Goal: Task Accomplishment & Management: Manage account settings

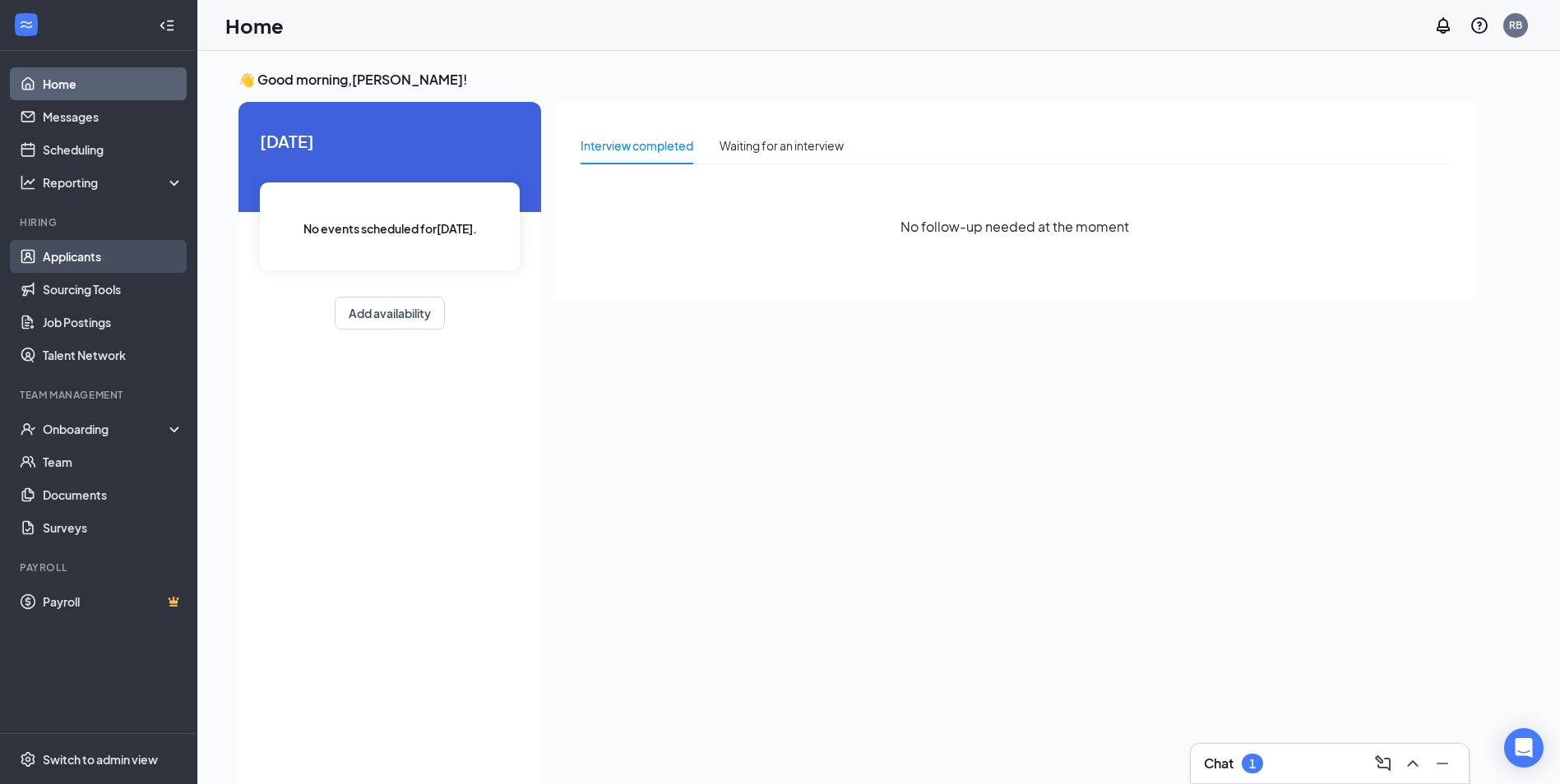
click at [74, 248] on link "Applicants" at bounding box center [113, 256] width 141 height 33
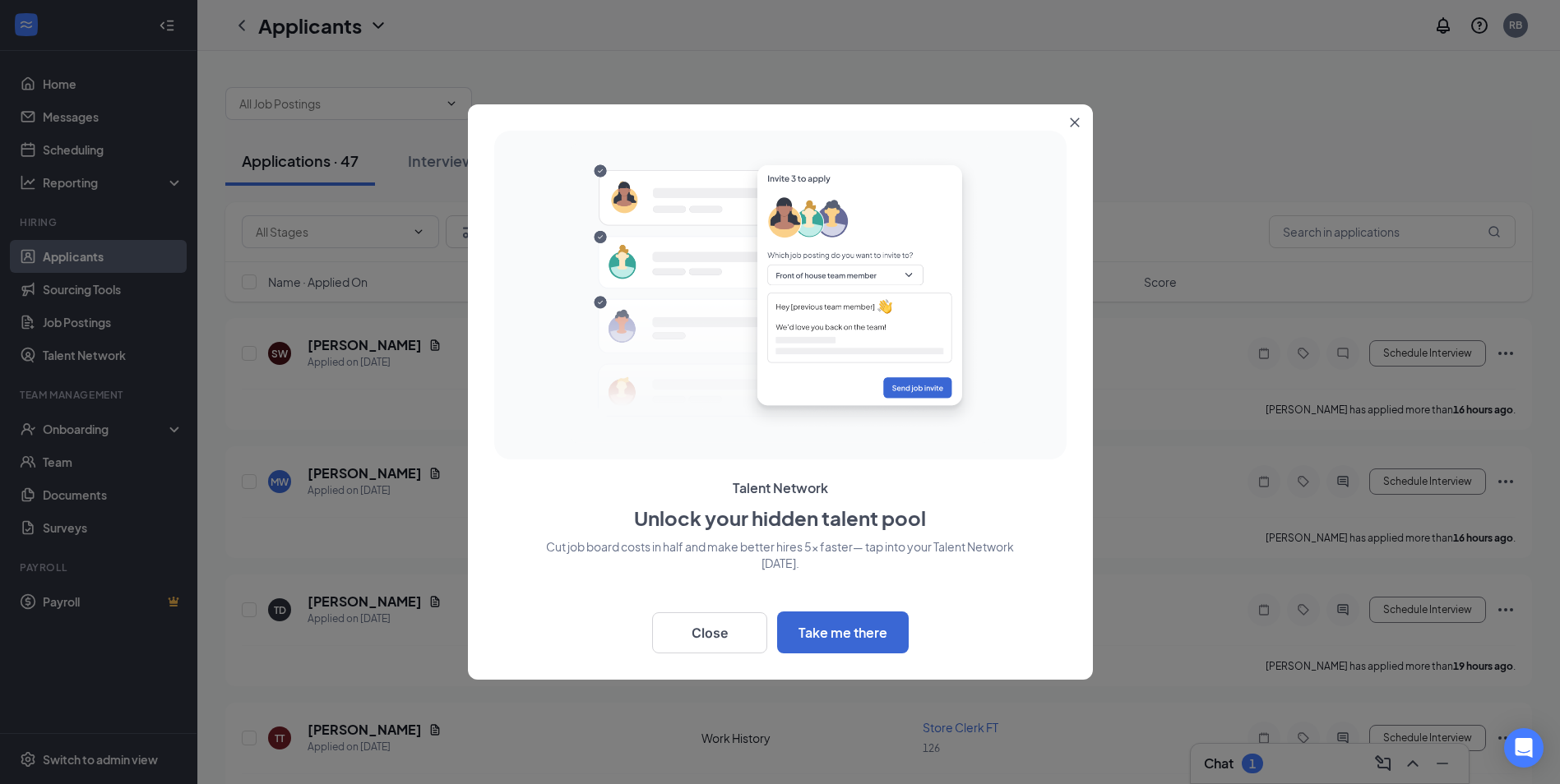
click at [1085, 129] on button "Close" at bounding box center [1078, 120] width 30 height 30
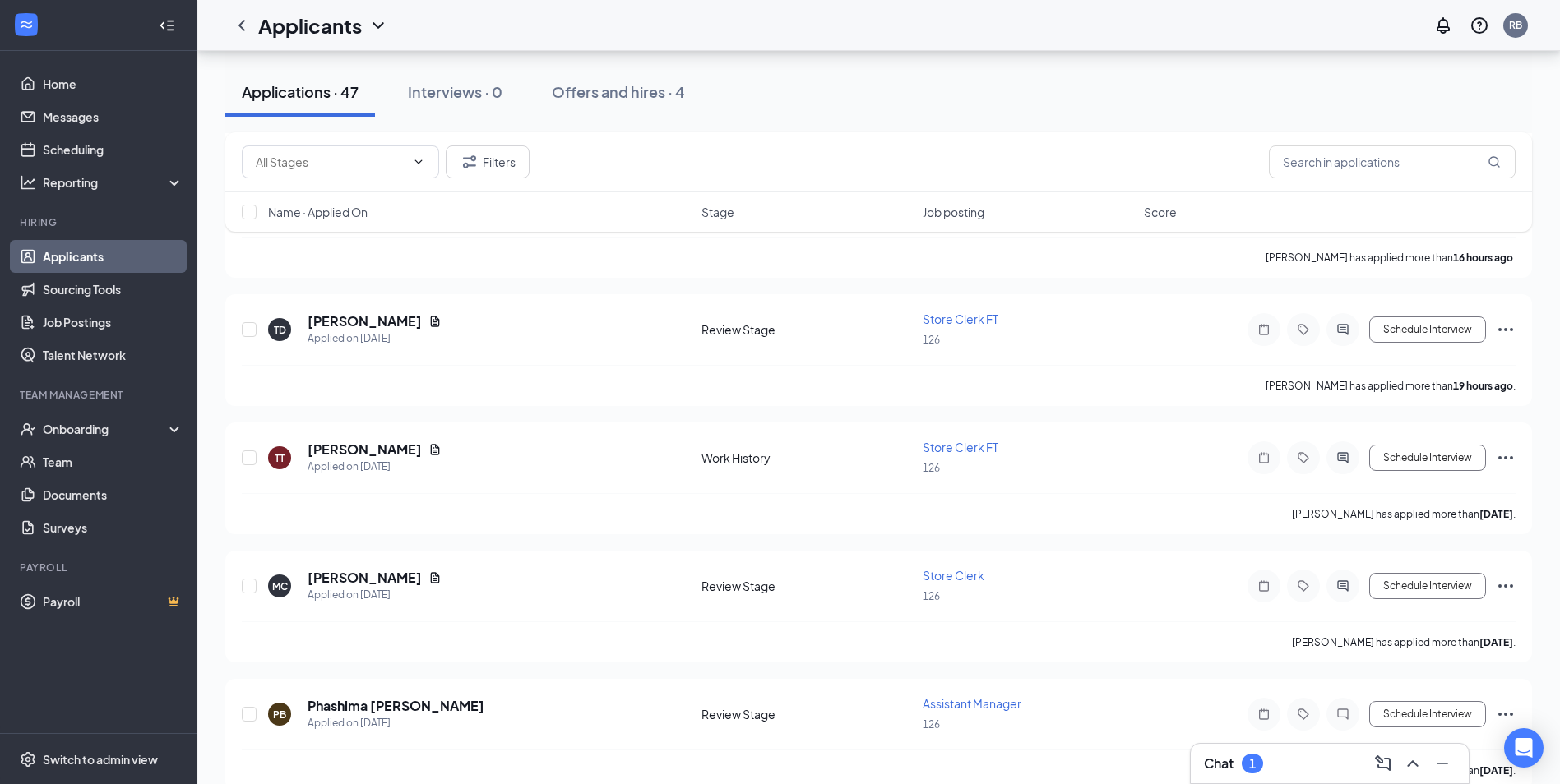
scroll to position [294, 0]
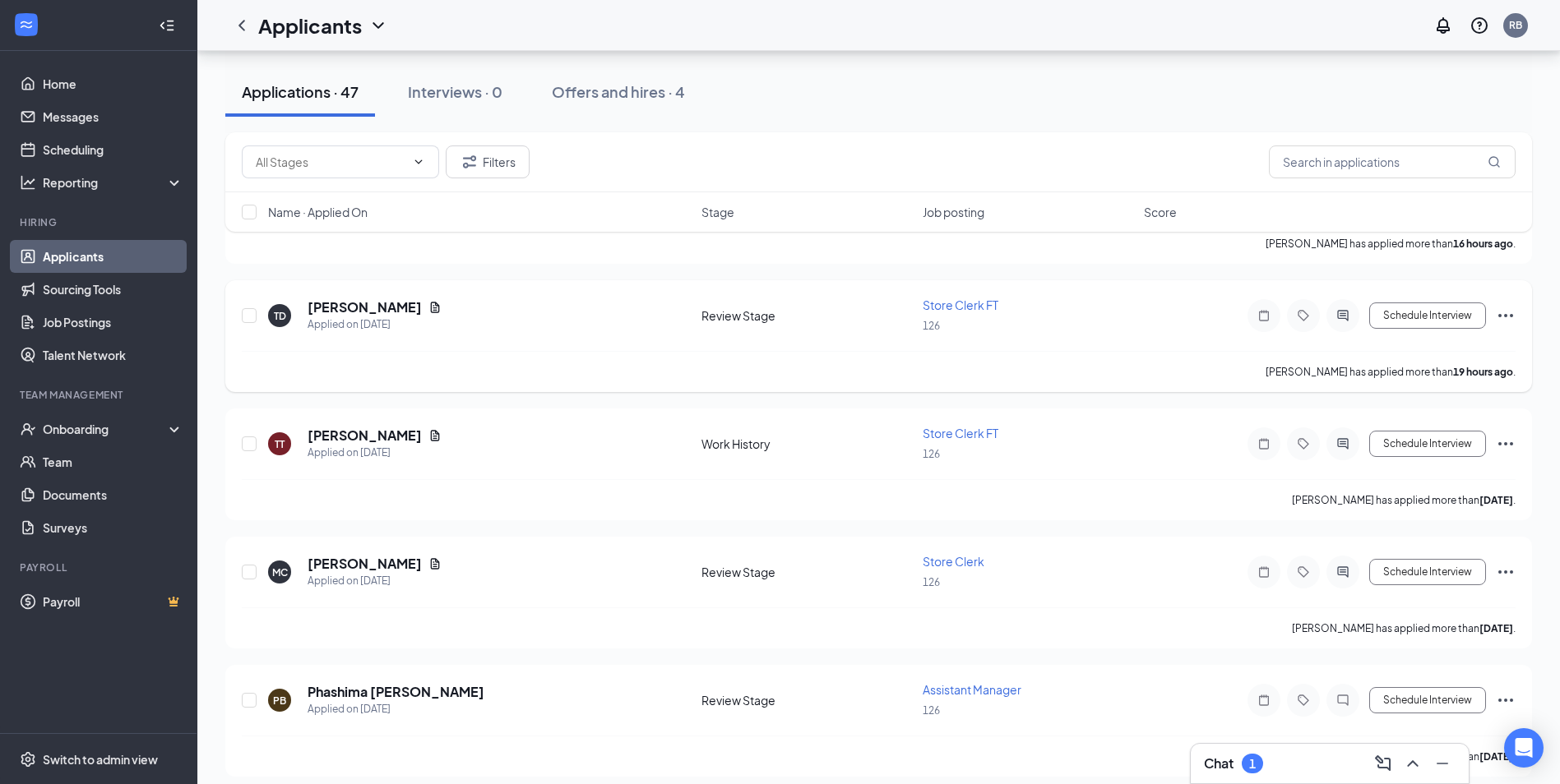
click at [1505, 317] on icon "Ellipses" at bounding box center [1505, 315] width 15 height 3
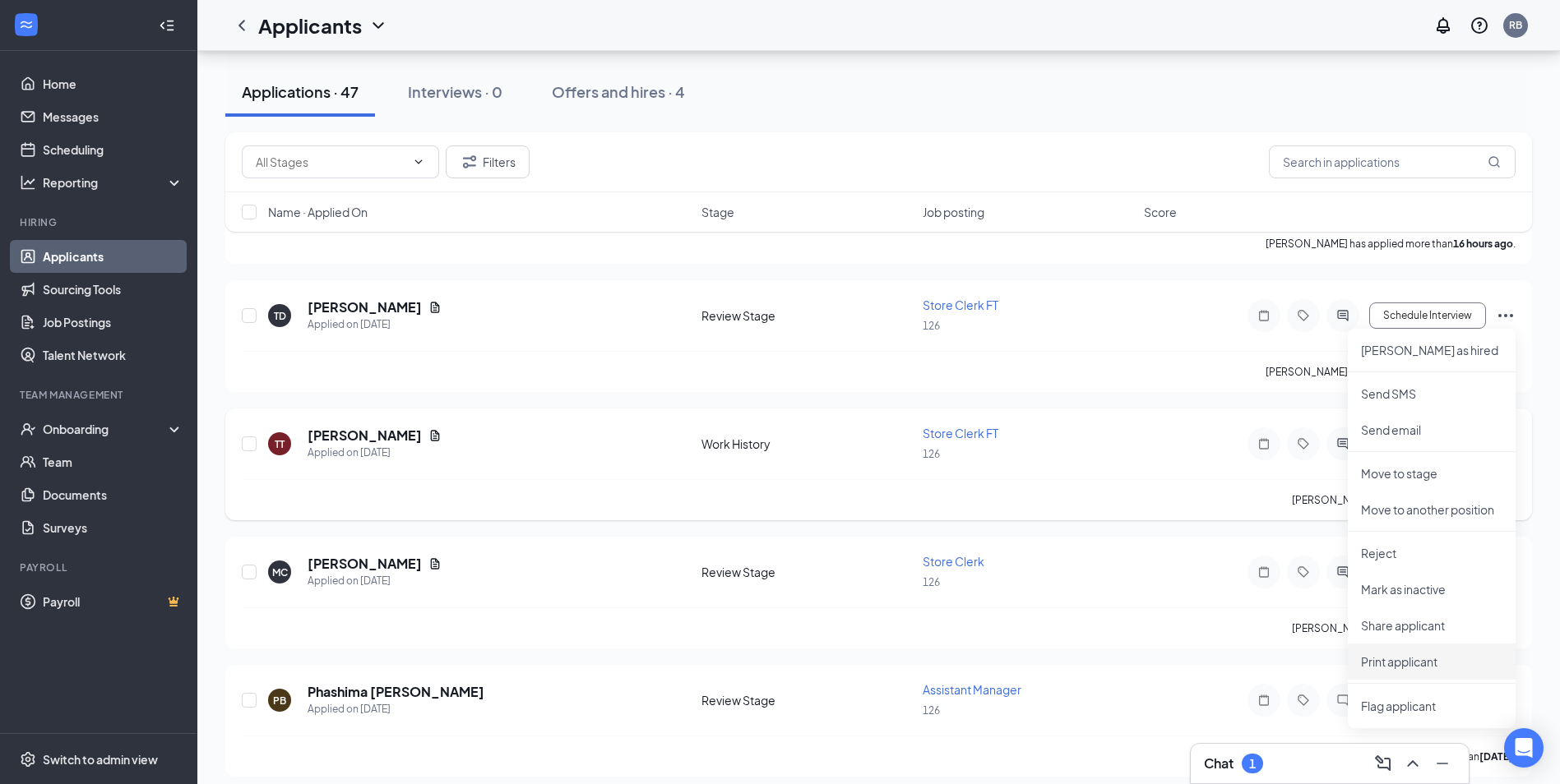
click at [1399, 663] on p "Print applicant" at bounding box center [1431, 661] width 142 height 16
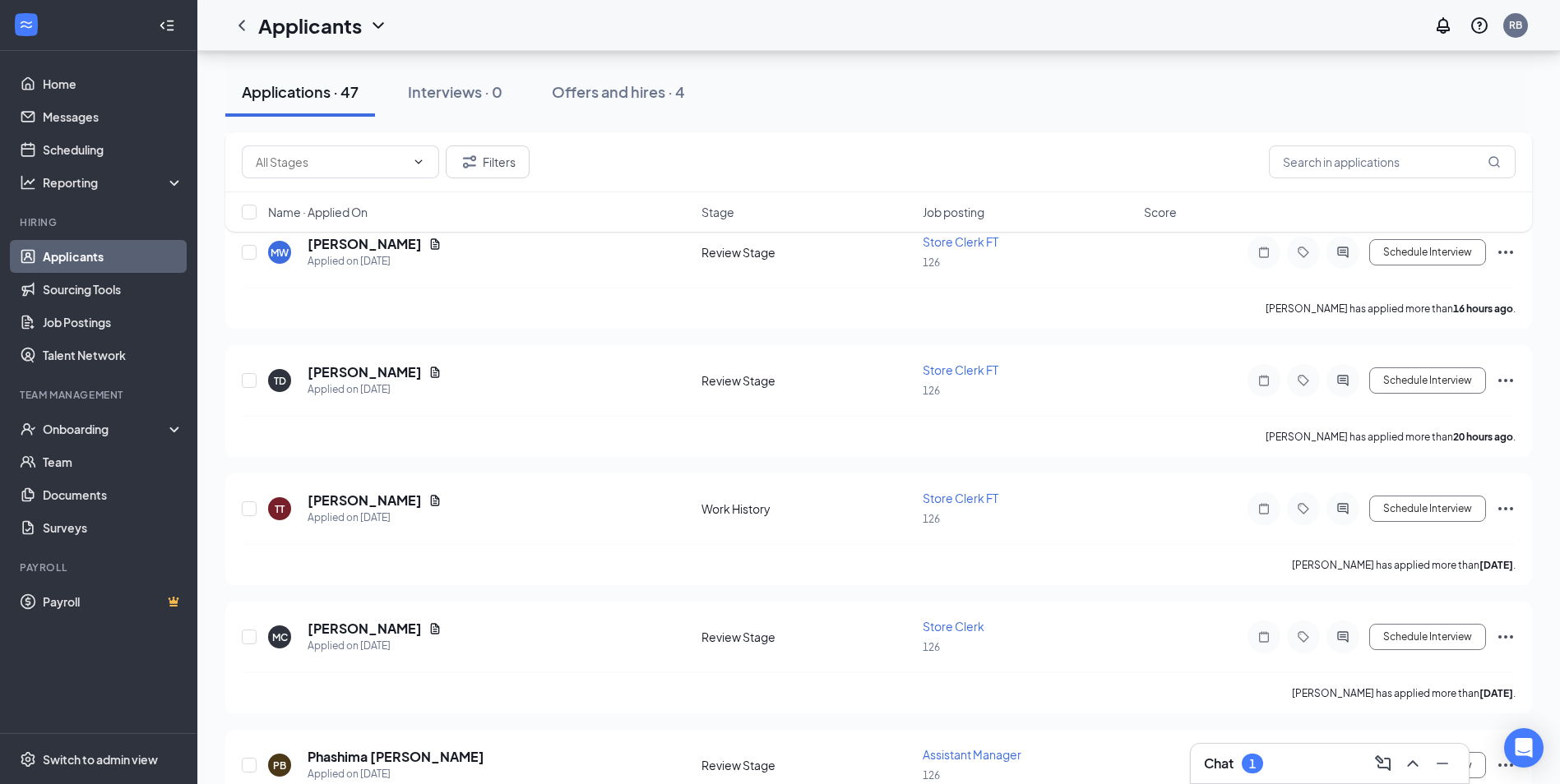
scroll to position [0, 0]
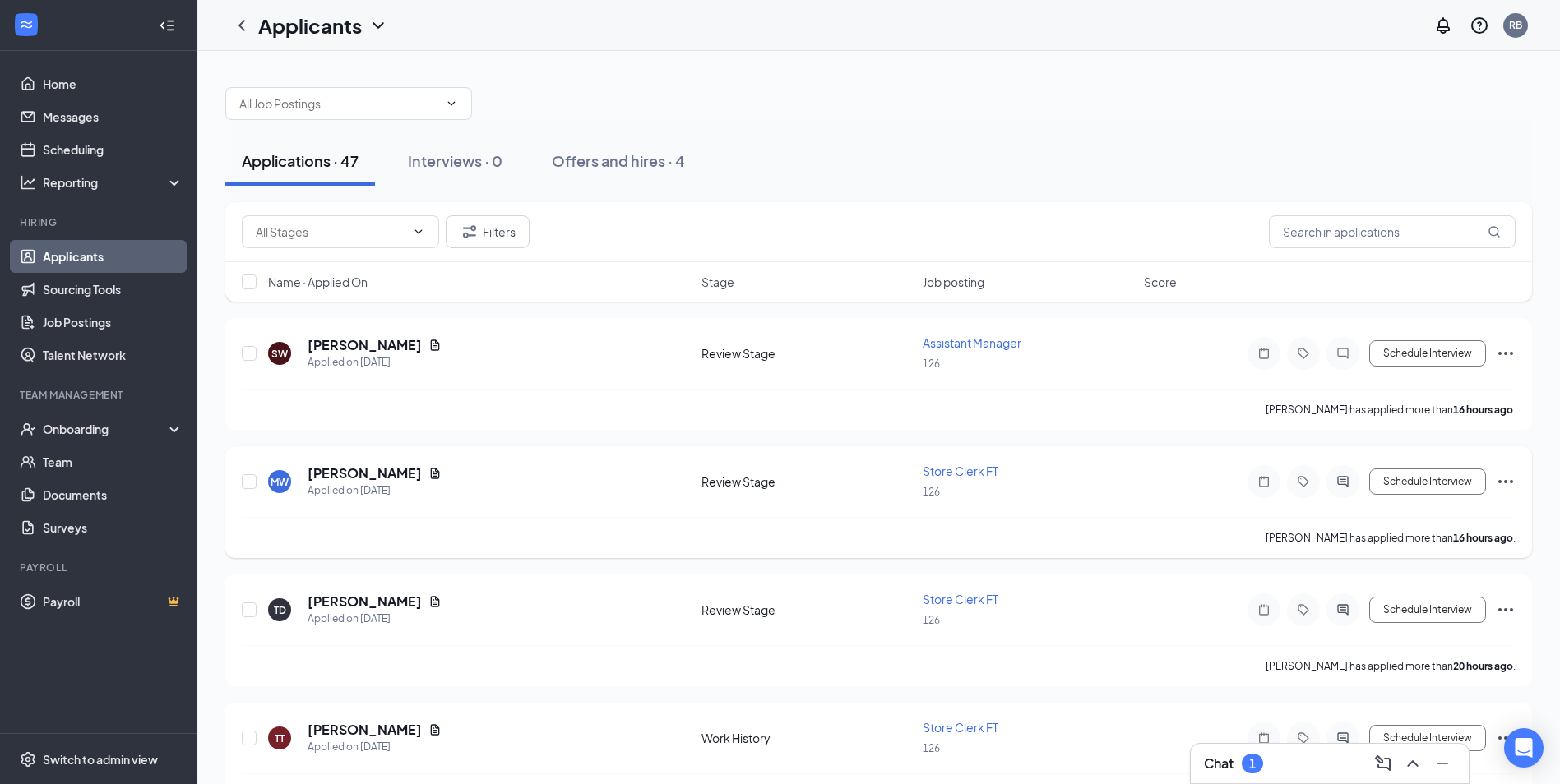
click at [1510, 478] on icon "Ellipses" at bounding box center [1506, 482] width 20 height 20
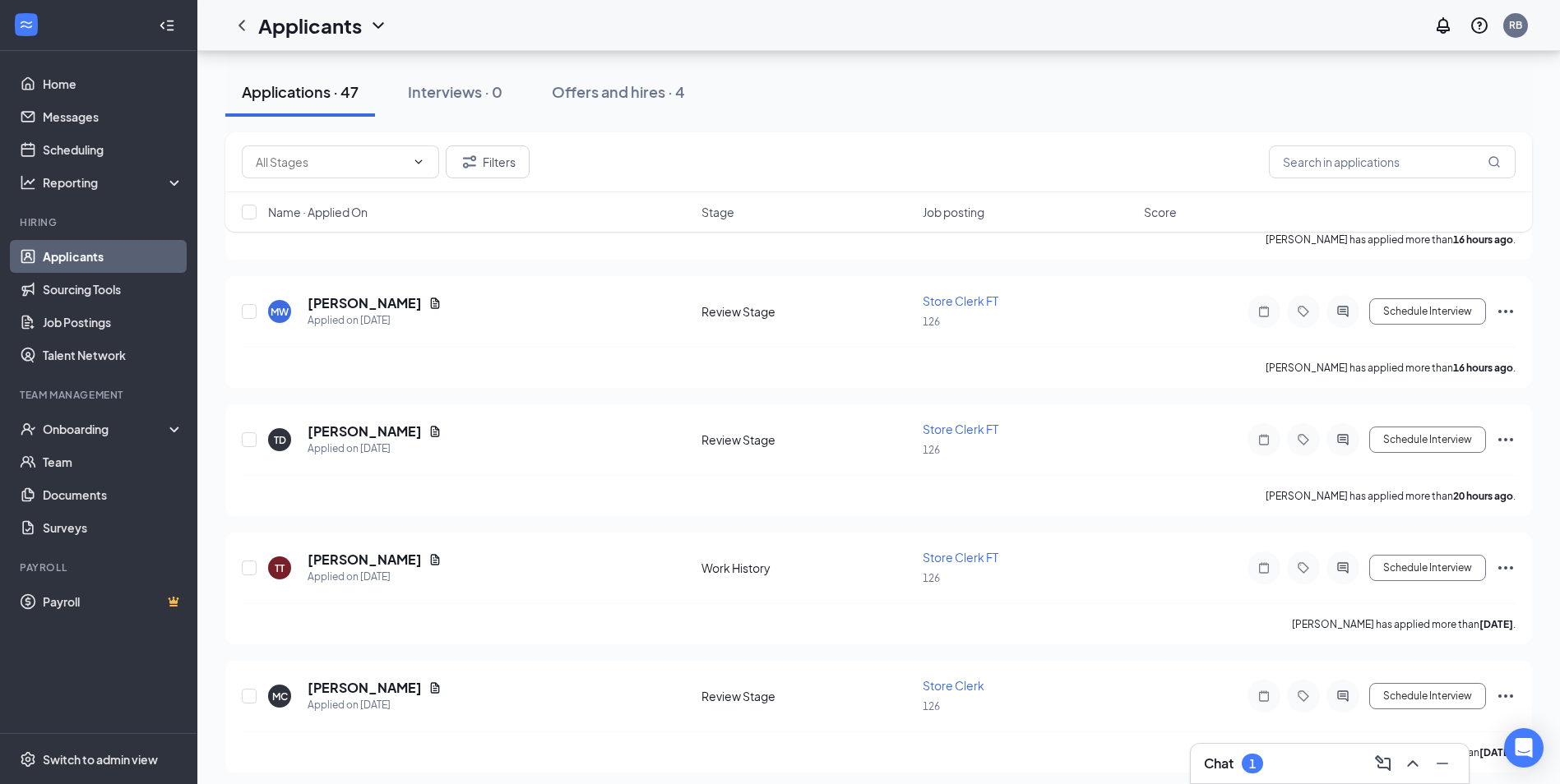
scroll to position [147, 0]
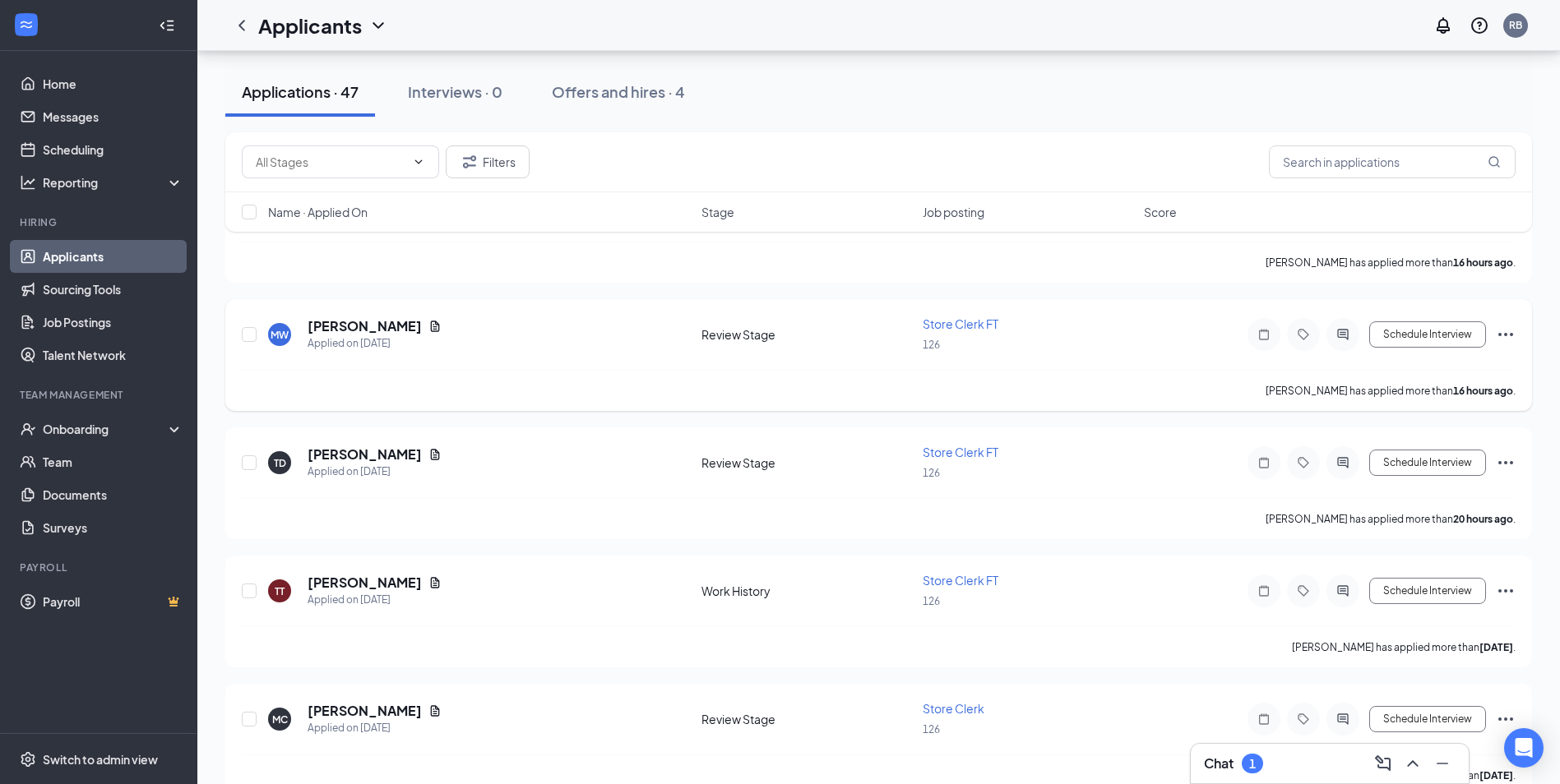
click at [1502, 336] on icon "Ellipses" at bounding box center [1506, 334] width 20 height 20
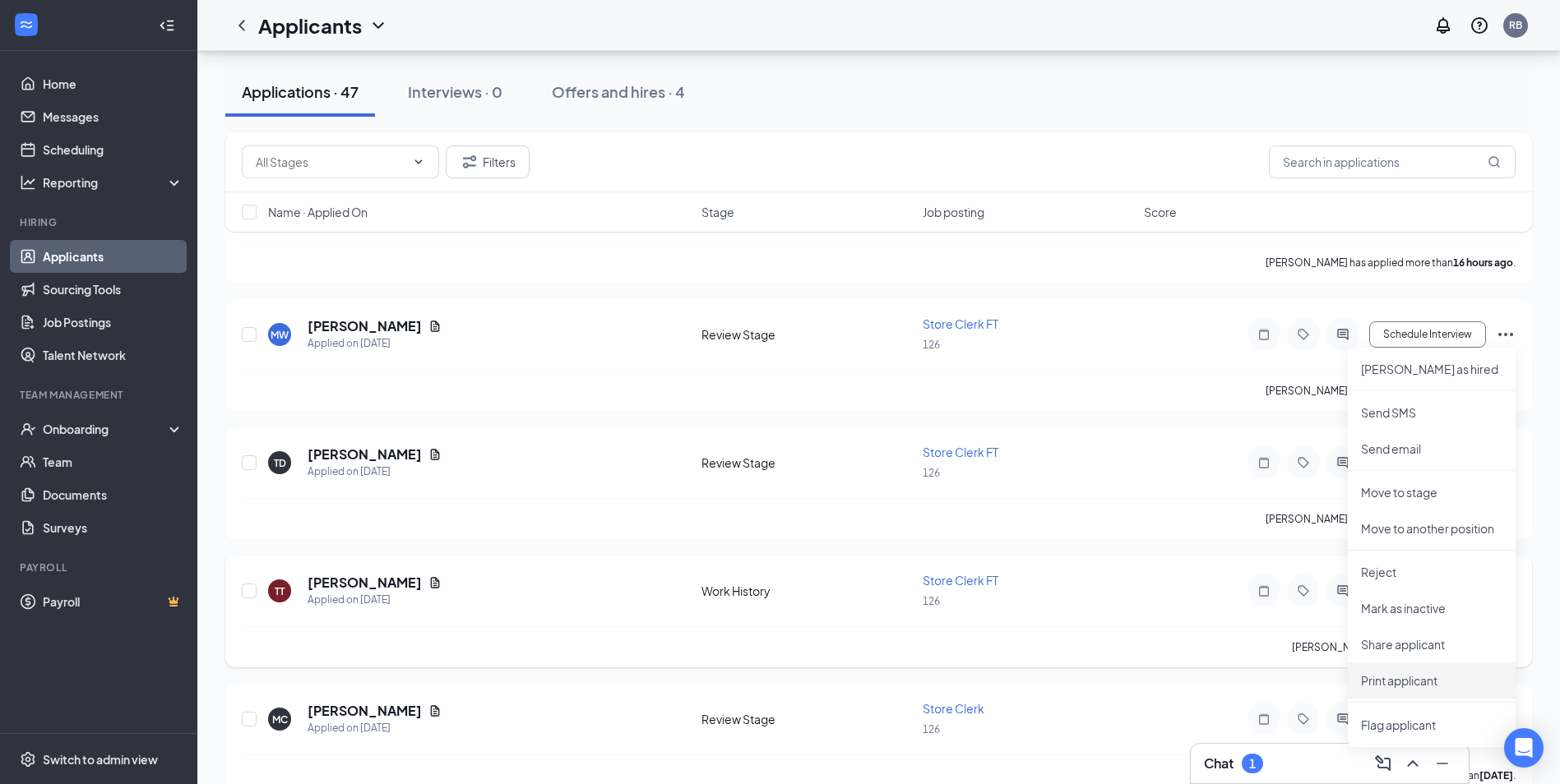
drag, startPoint x: 1402, startPoint y: 680, endPoint x: 989, endPoint y: 586, distance: 423.6
click at [1402, 679] on p "Print applicant" at bounding box center [1431, 680] width 142 height 16
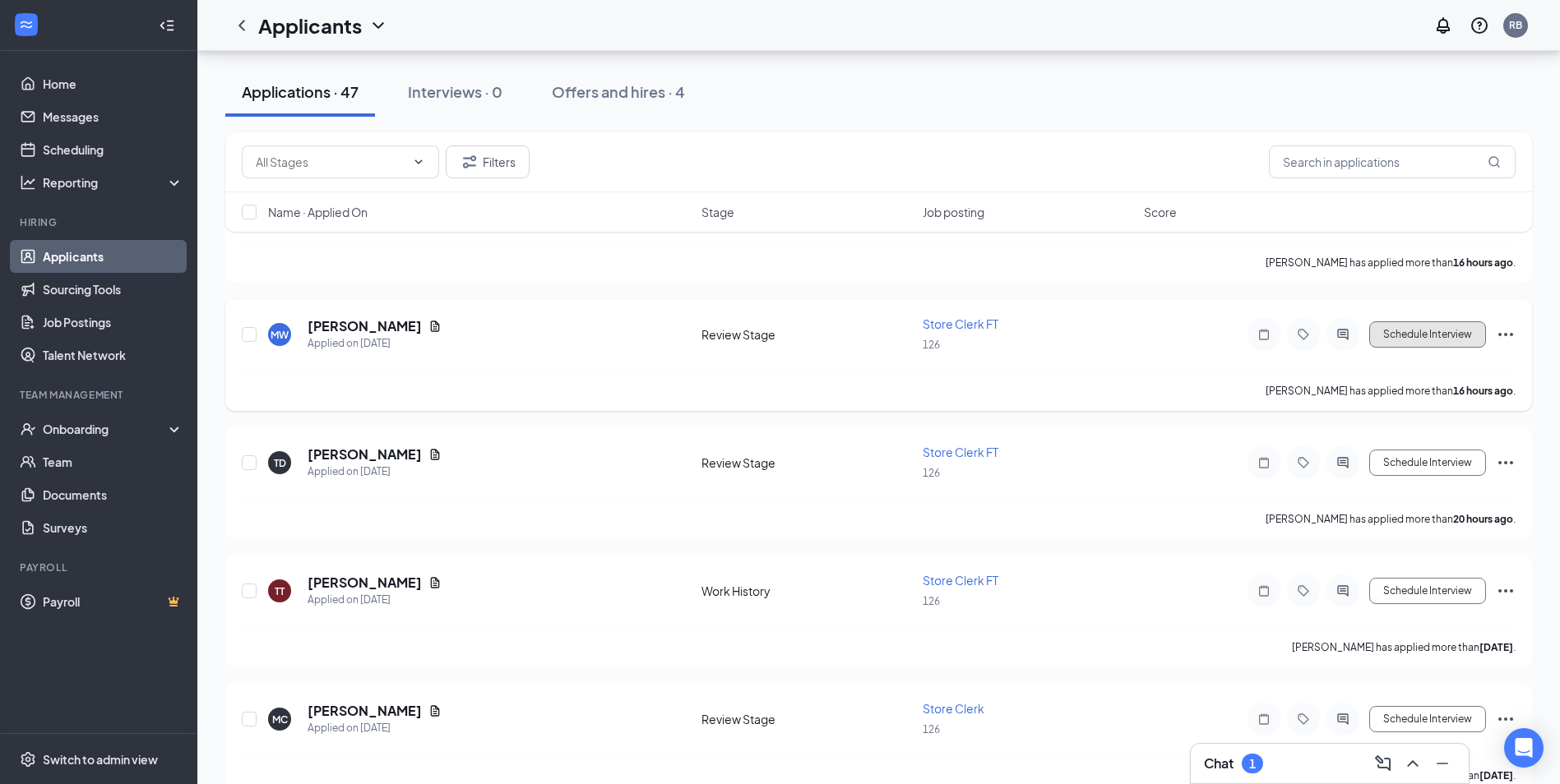
click at [1439, 329] on button "Schedule Interview" at bounding box center [1427, 334] width 117 height 26
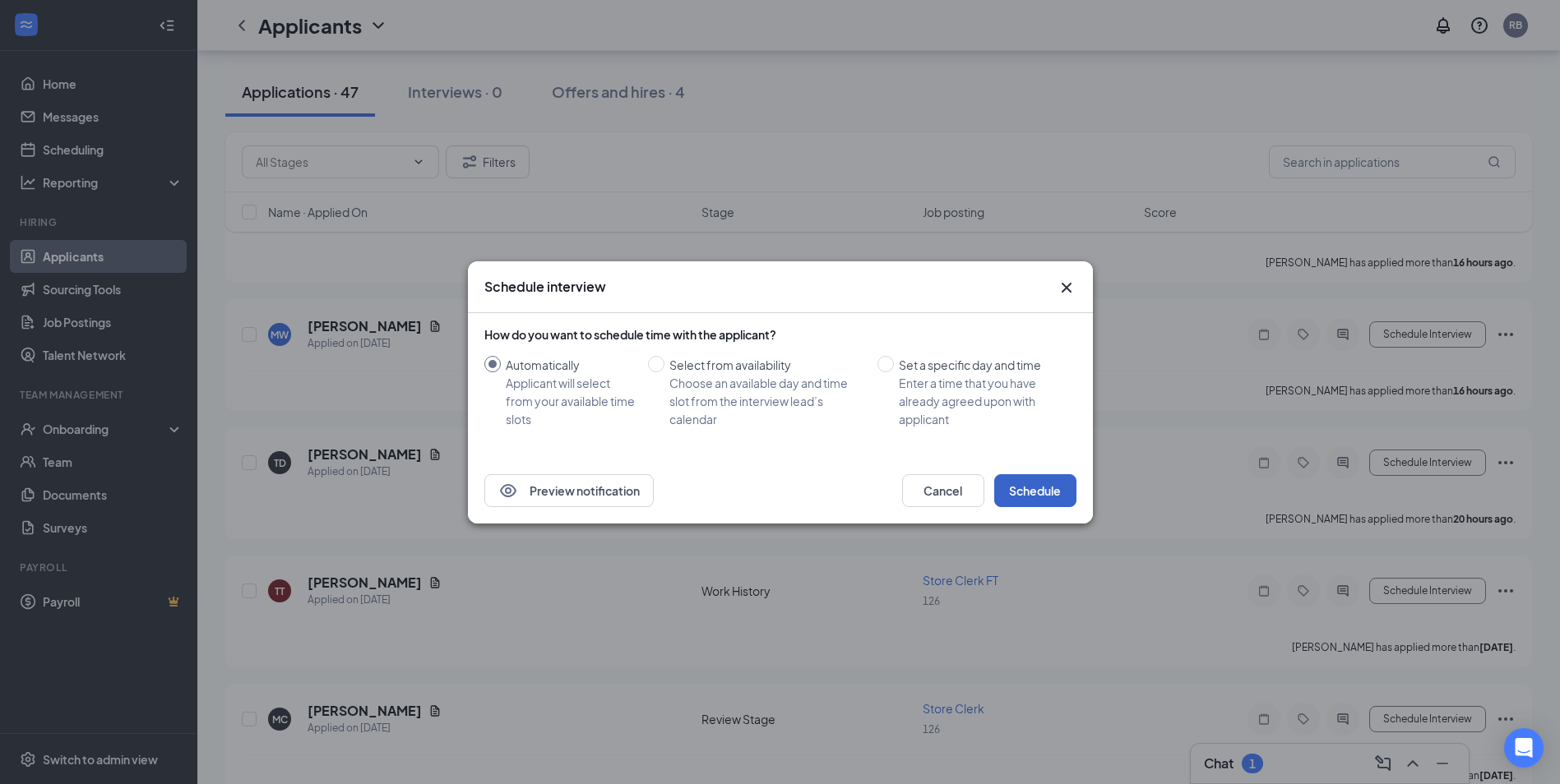
click at [1035, 494] on button "Schedule" at bounding box center [1035, 490] width 82 height 33
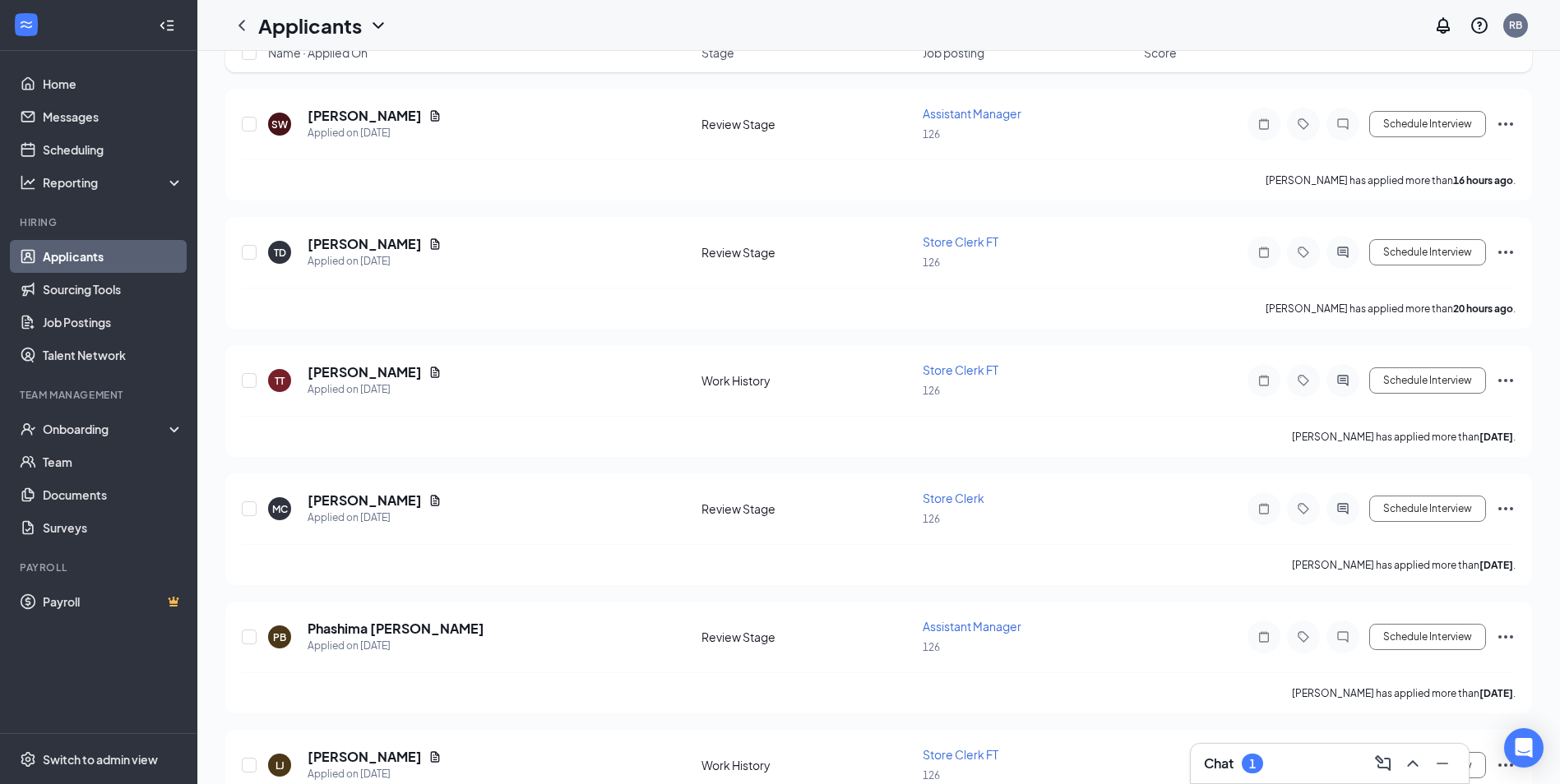
scroll to position [0, 0]
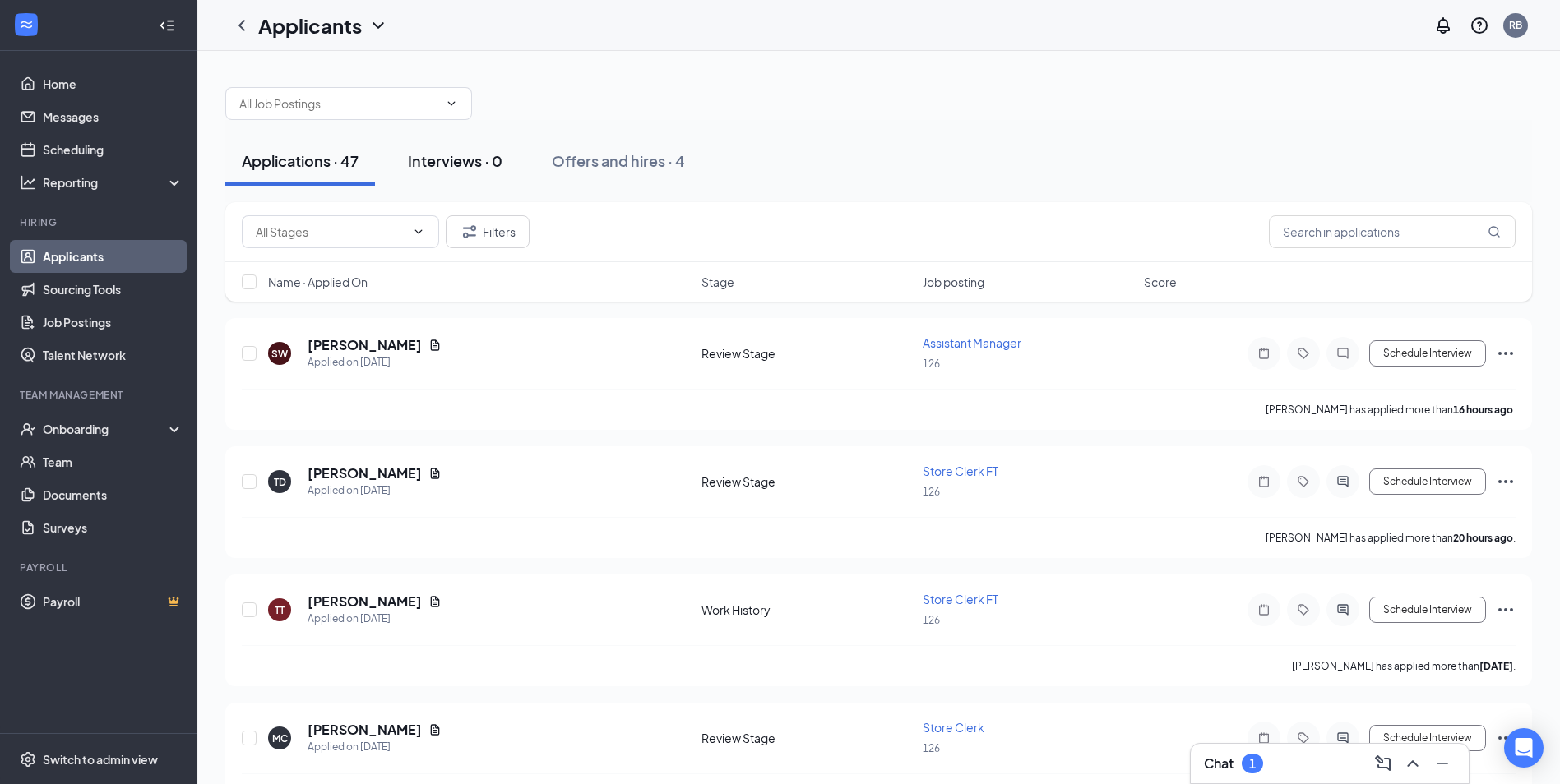
click at [463, 166] on div "Interviews · 0" at bounding box center [455, 161] width 95 height 21
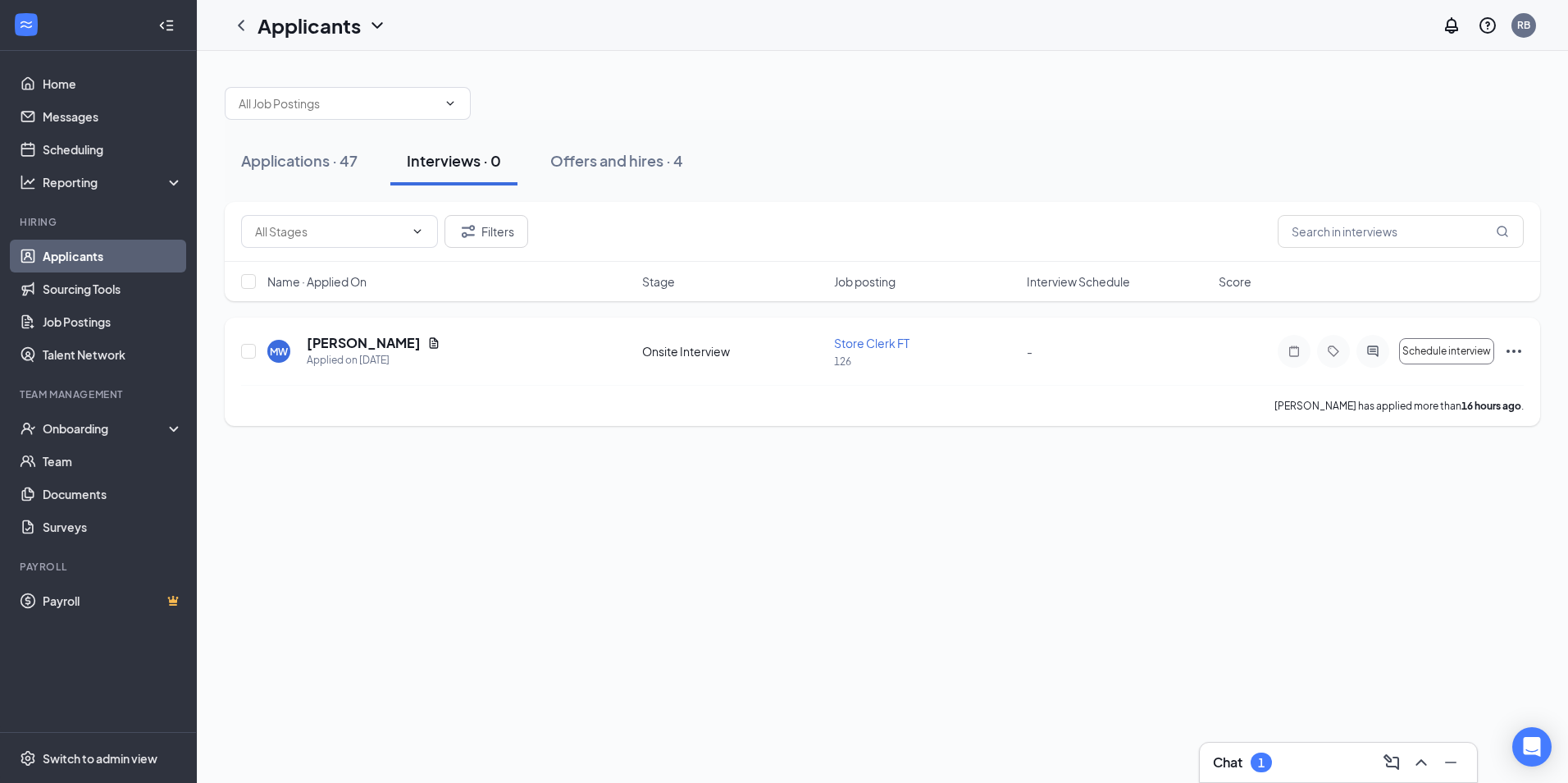
click at [1516, 352] on icon "Ellipses" at bounding box center [1514, 352] width 20 height 20
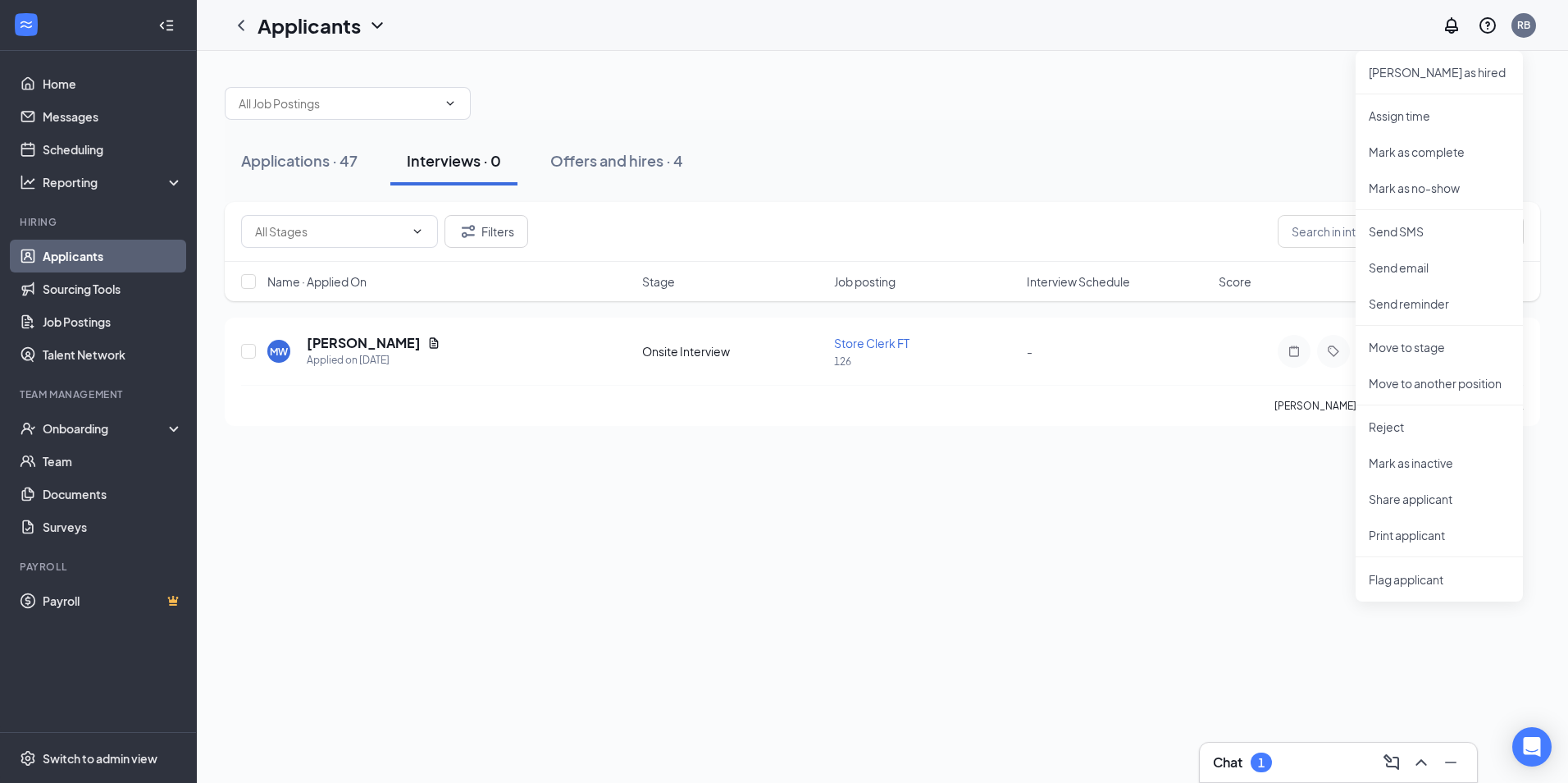
click at [640, 638] on div "Applications · 47 Interviews · 0 Offers and hires · 4 Filters Name · Applied On…" at bounding box center [882, 416] width 1371 height 732
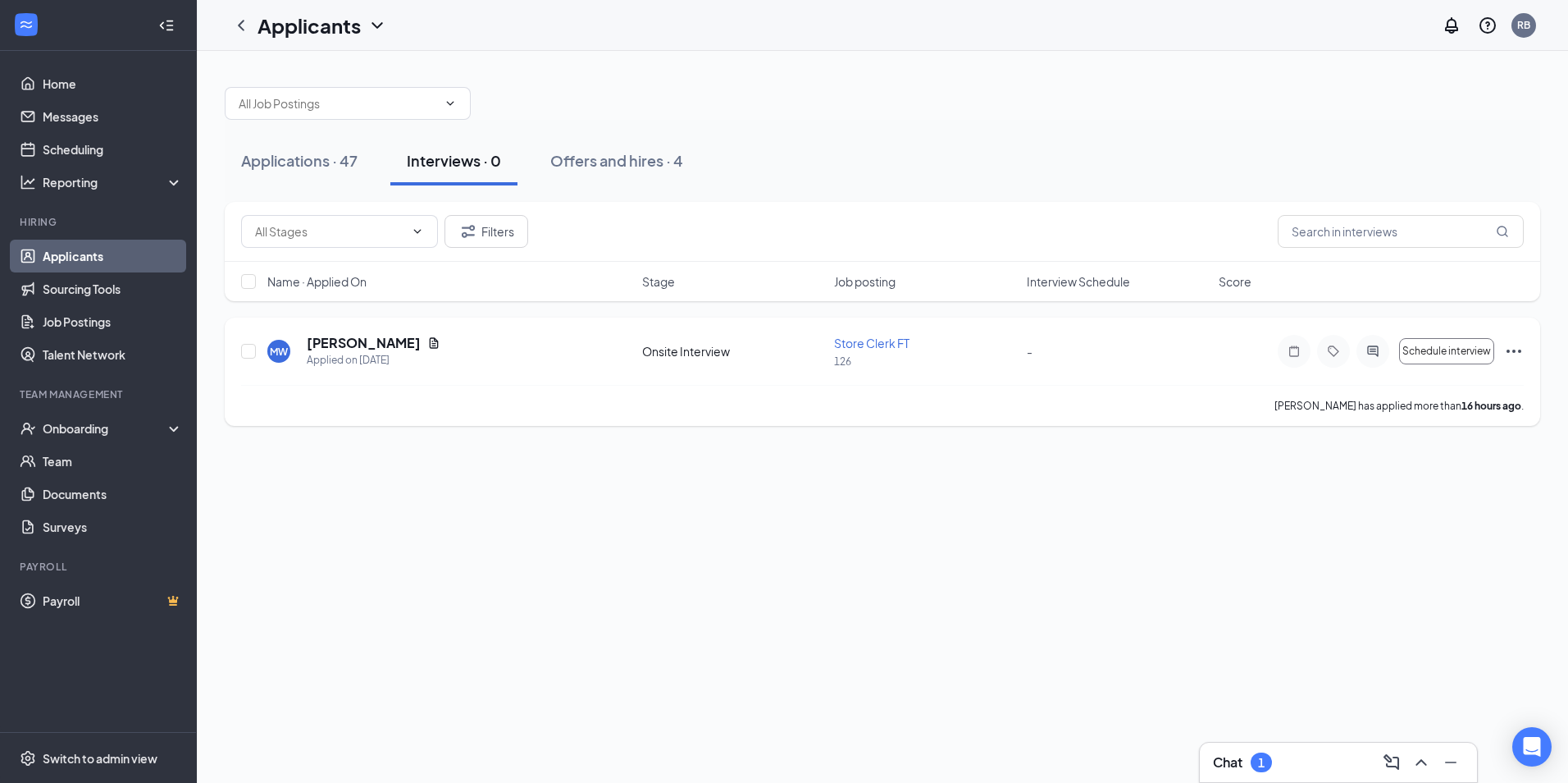
click at [1517, 352] on icon "Ellipses" at bounding box center [1514, 352] width 20 height 20
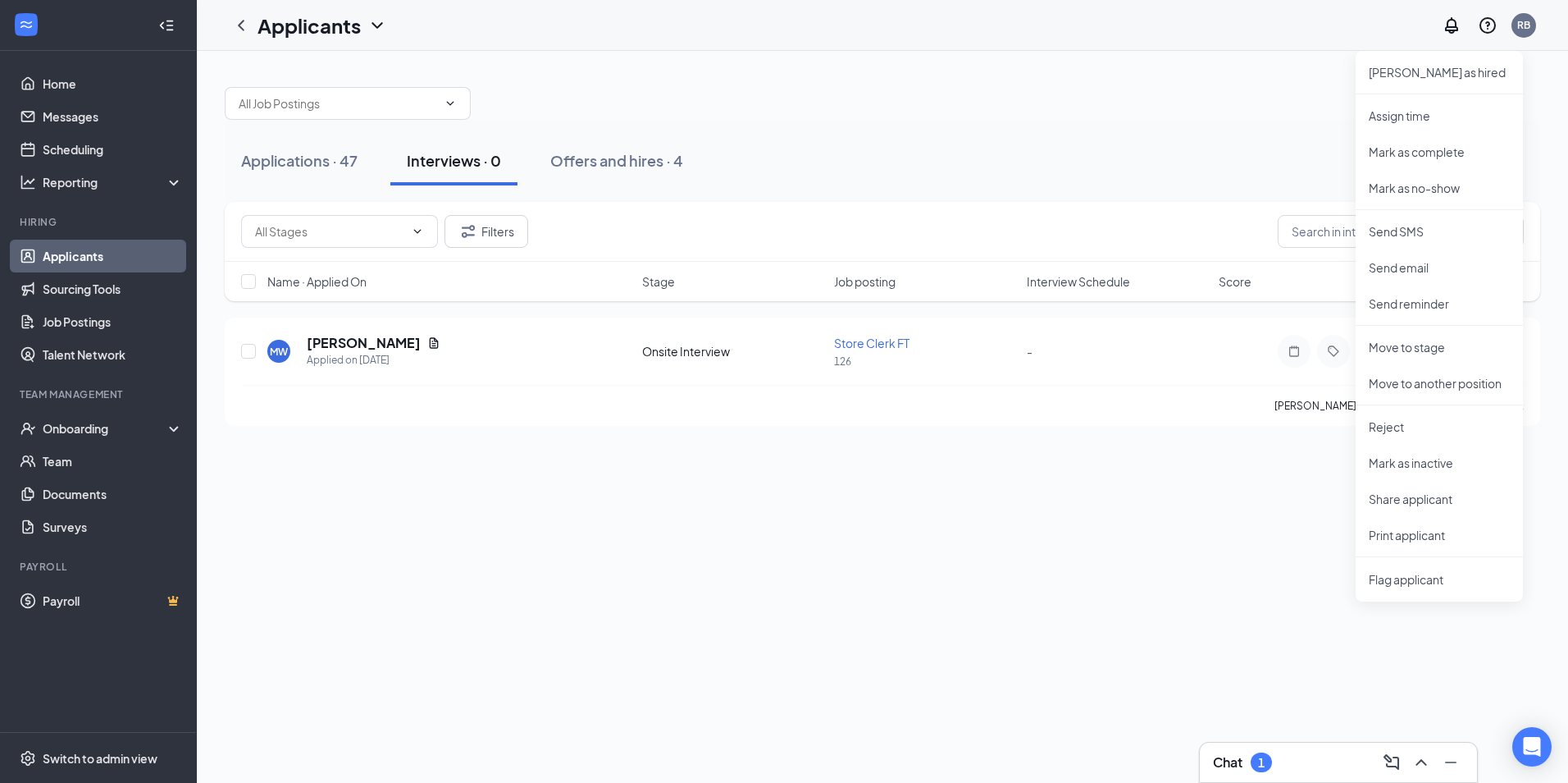
click at [953, 552] on div "Applications · 47 Interviews · 0 Offers and hires · 4 Filters Name · Applied On…" at bounding box center [882, 416] width 1371 height 732
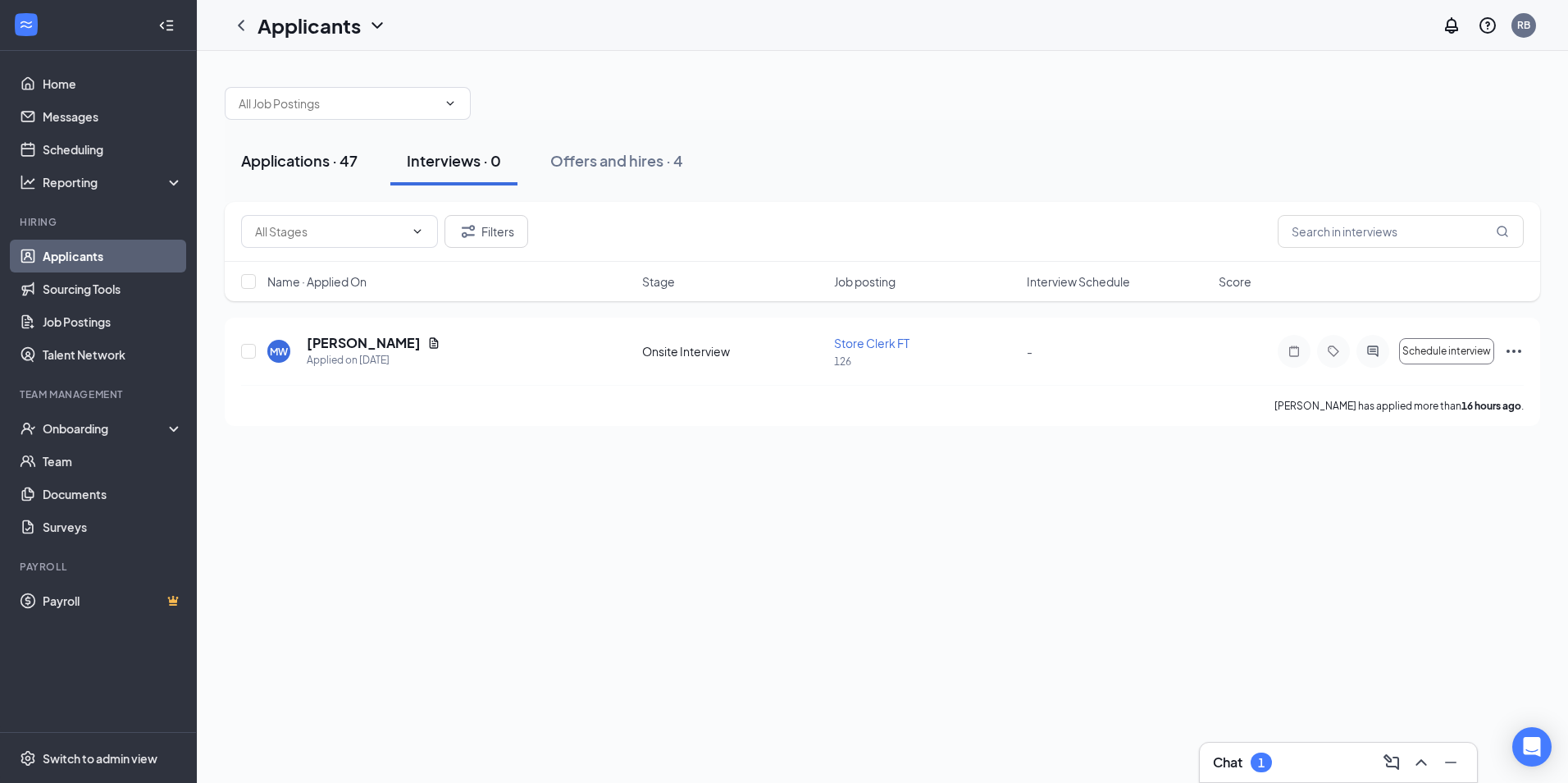
click at [306, 169] on div "Applications · 47" at bounding box center [299, 160] width 116 height 21
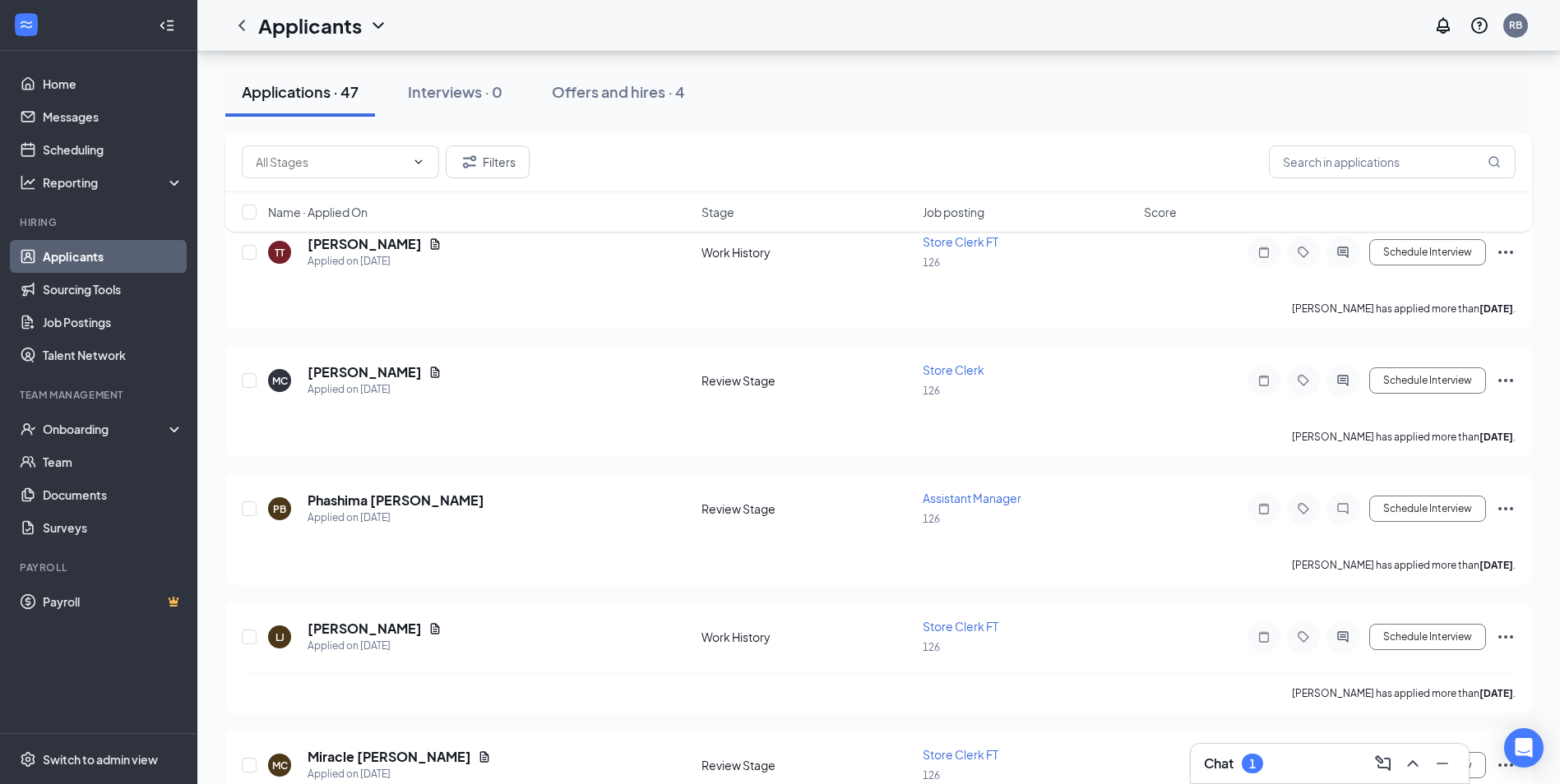
scroll to position [361, 0]
click at [1506, 375] on icon "Ellipses" at bounding box center [1506, 377] width 20 height 20
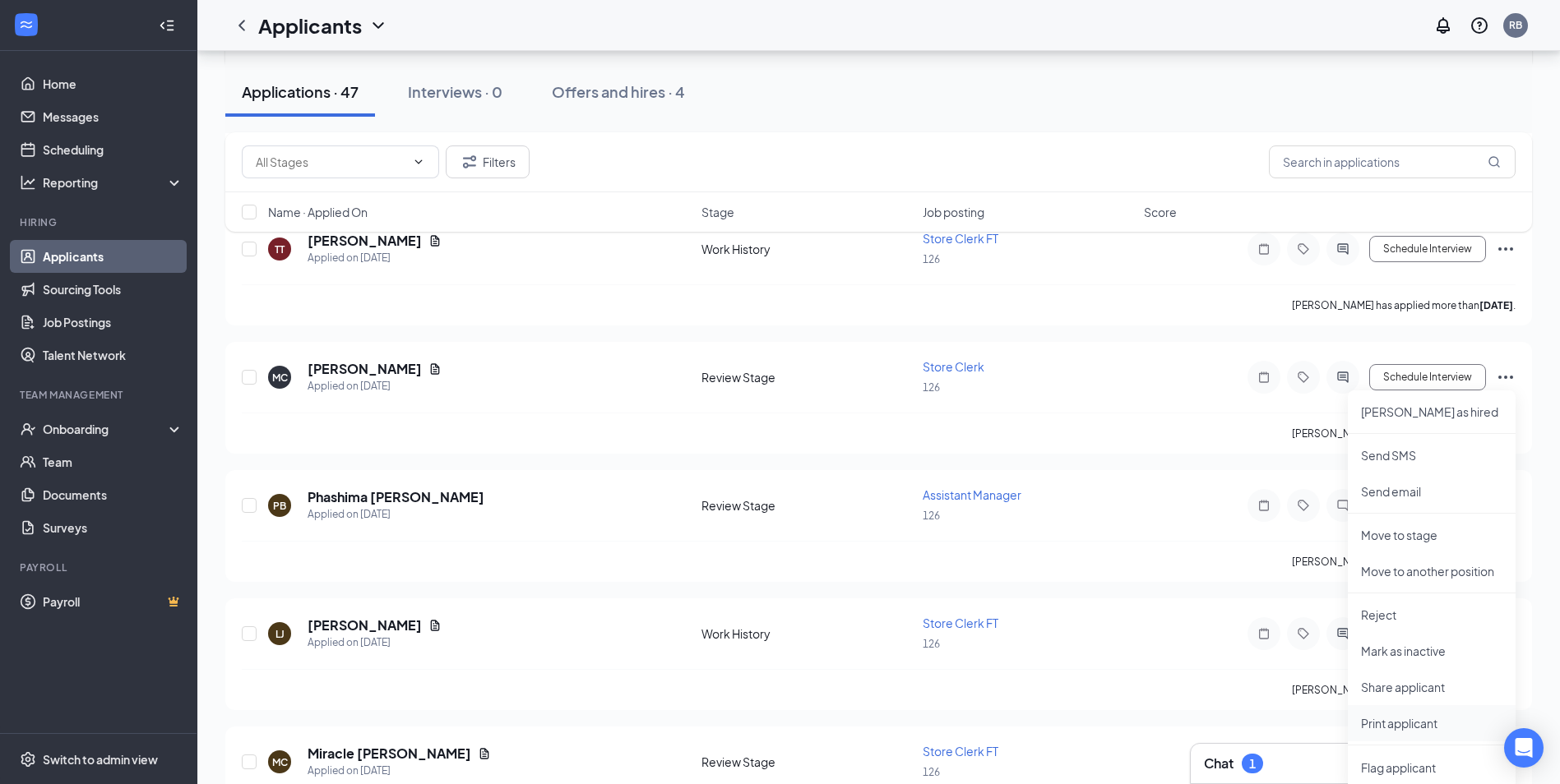
click at [1421, 725] on p "Print applicant" at bounding box center [1431, 723] width 142 height 16
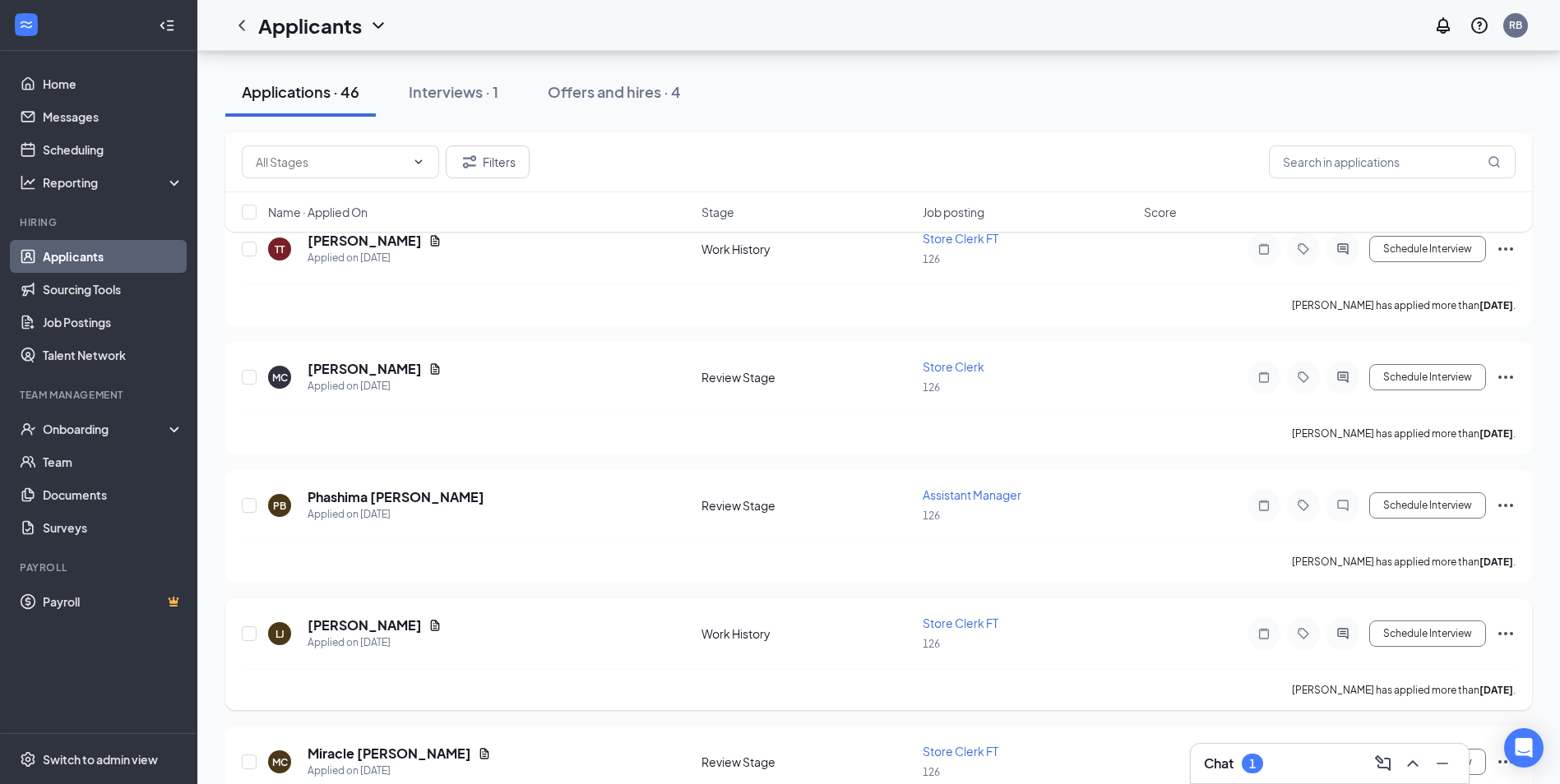
click at [1507, 627] on icon "Ellipses" at bounding box center [1506, 633] width 20 height 20
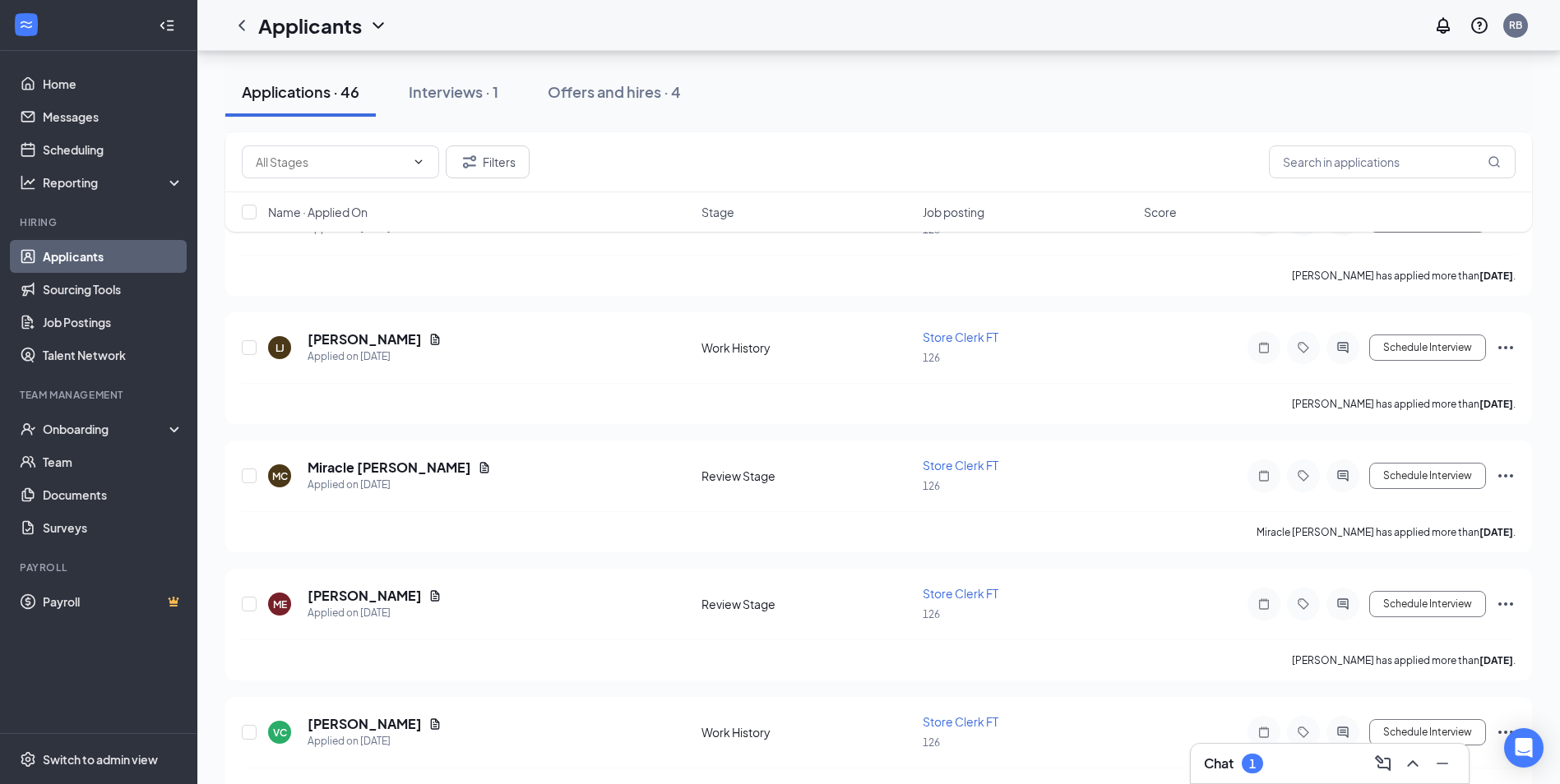
scroll to position [701, 0]
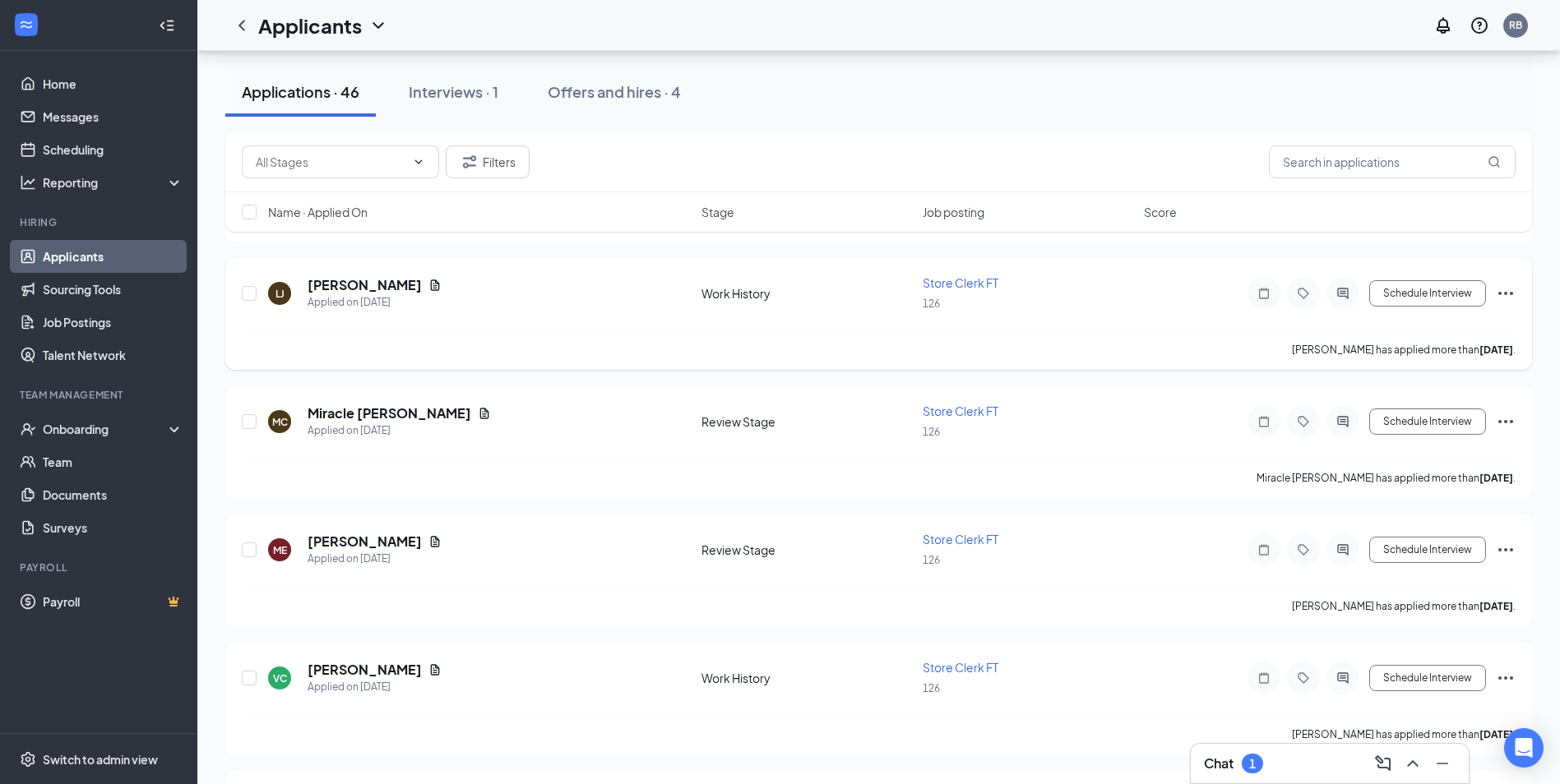
click at [1508, 293] on icon "Ellipses" at bounding box center [1506, 293] width 20 height 20
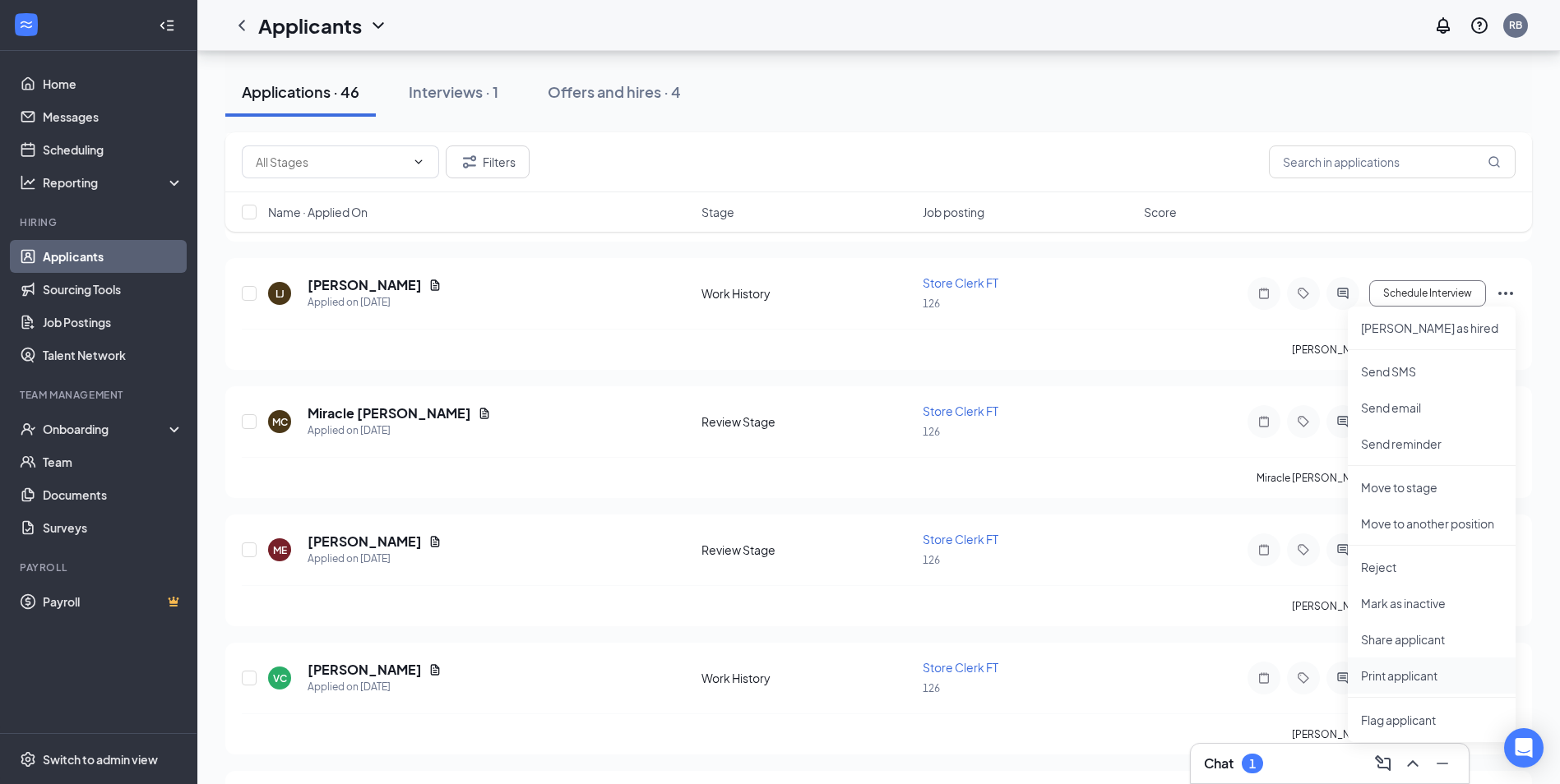
click at [1432, 675] on p "Print applicant" at bounding box center [1431, 675] width 142 height 16
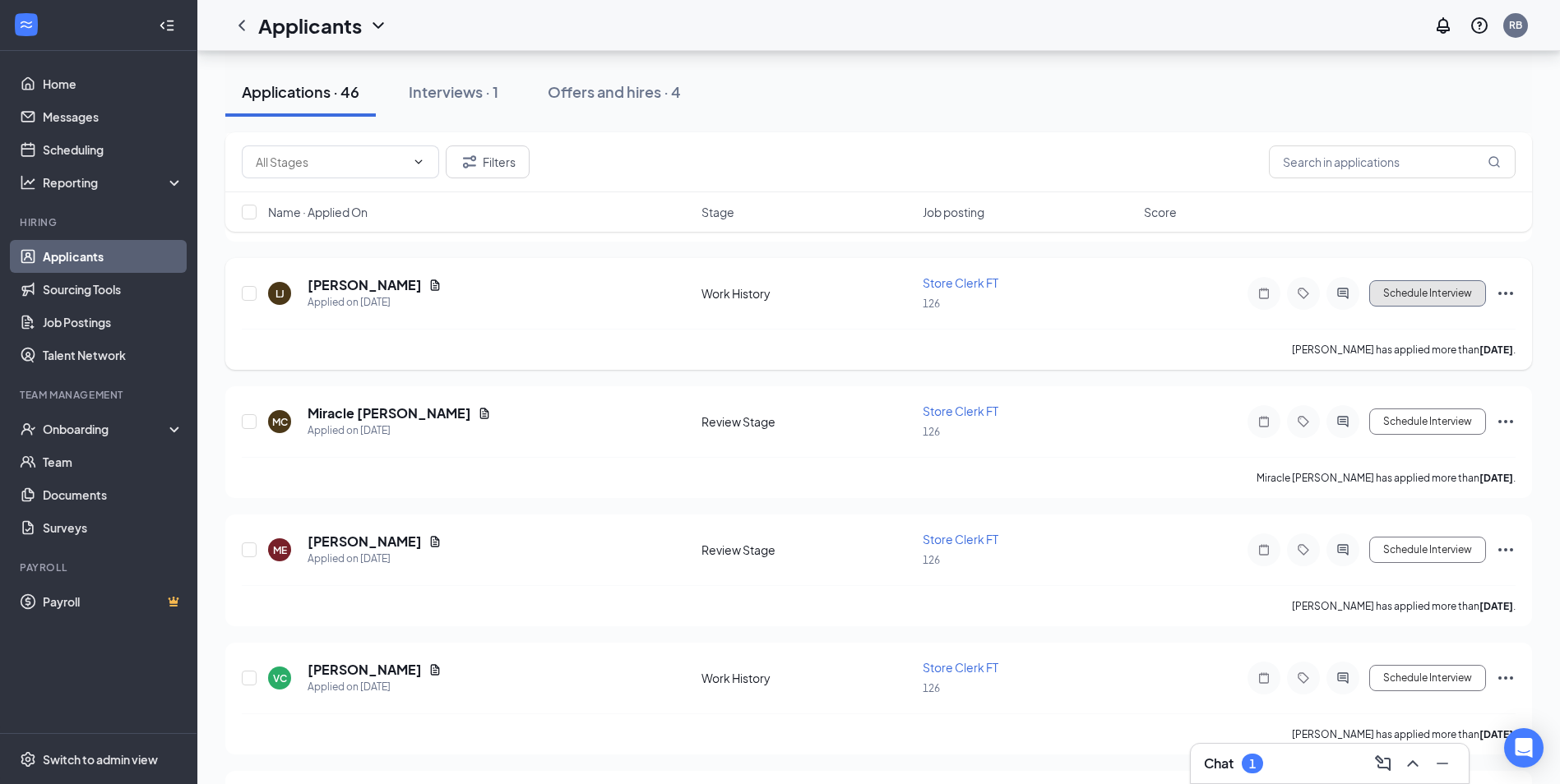
click at [1459, 296] on button "Schedule Interview" at bounding box center [1427, 293] width 117 height 26
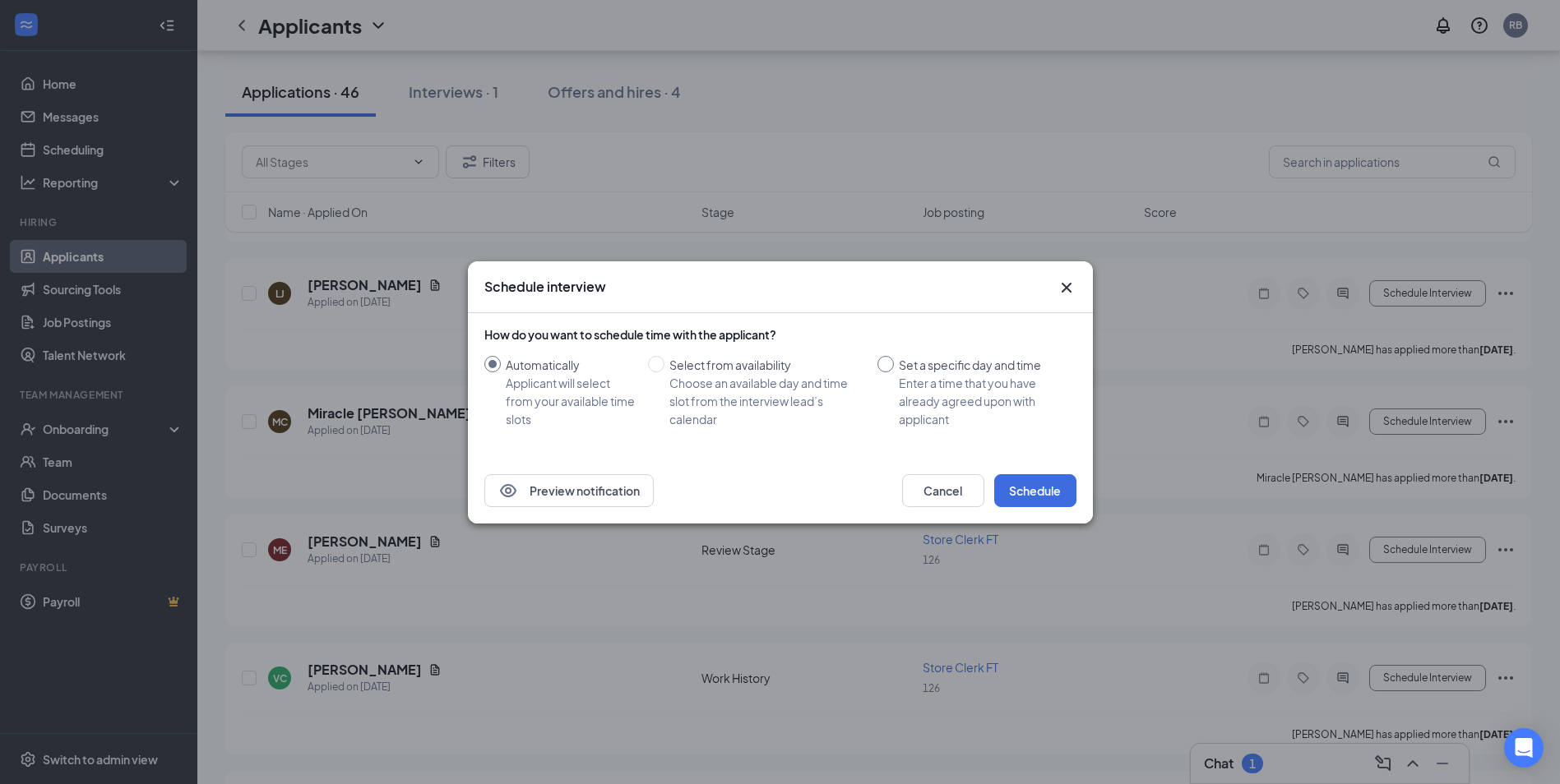
click at [885, 367] on input "Set a specific day and time Enter a time that you have already agreed upon with…" at bounding box center [885, 364] width 16 height 16
radio input "true"
radio input "false"
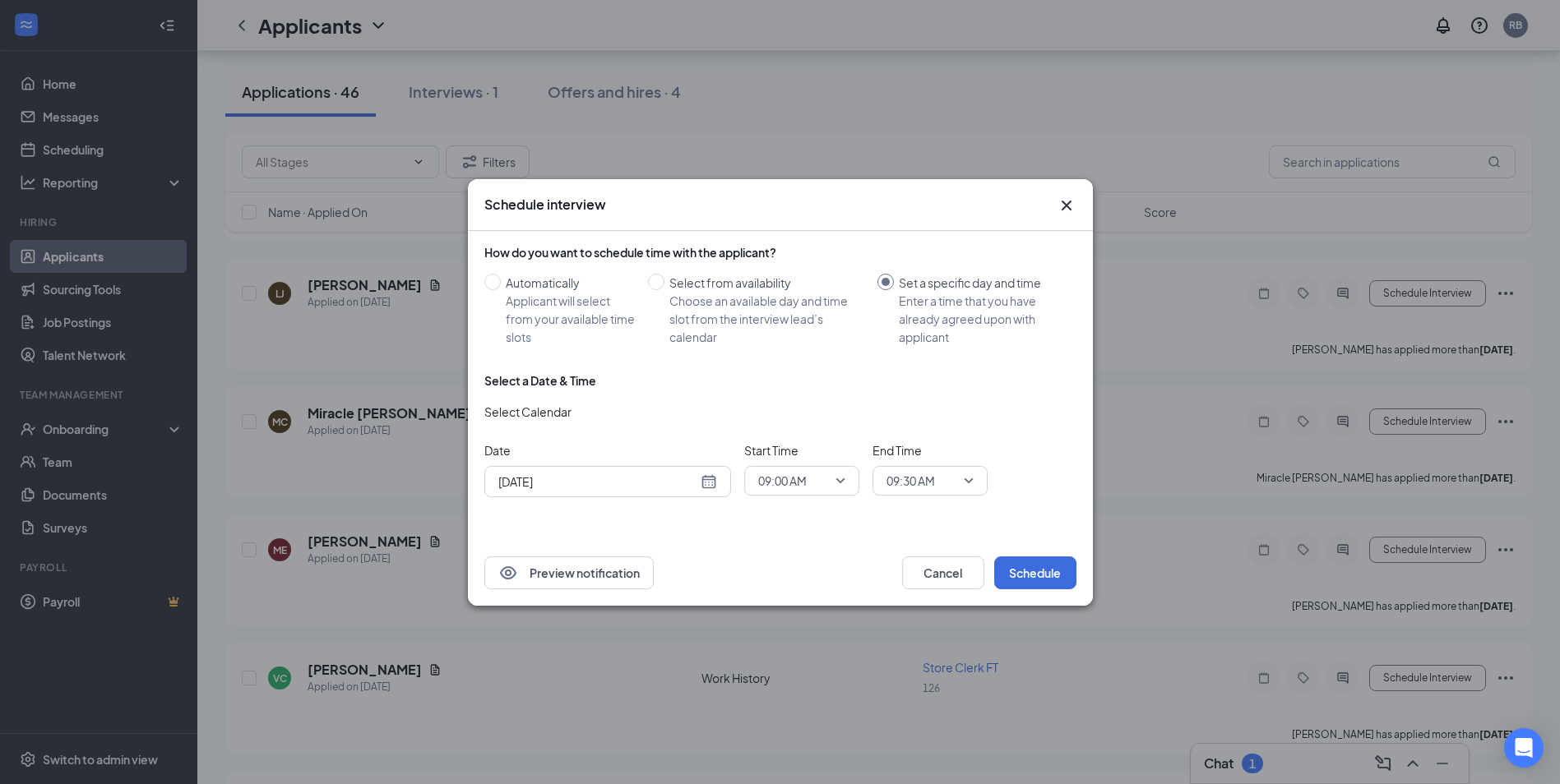
click at [710, 482] on div "[DATE]" at bounding box center [607, 482] width 219 height 18
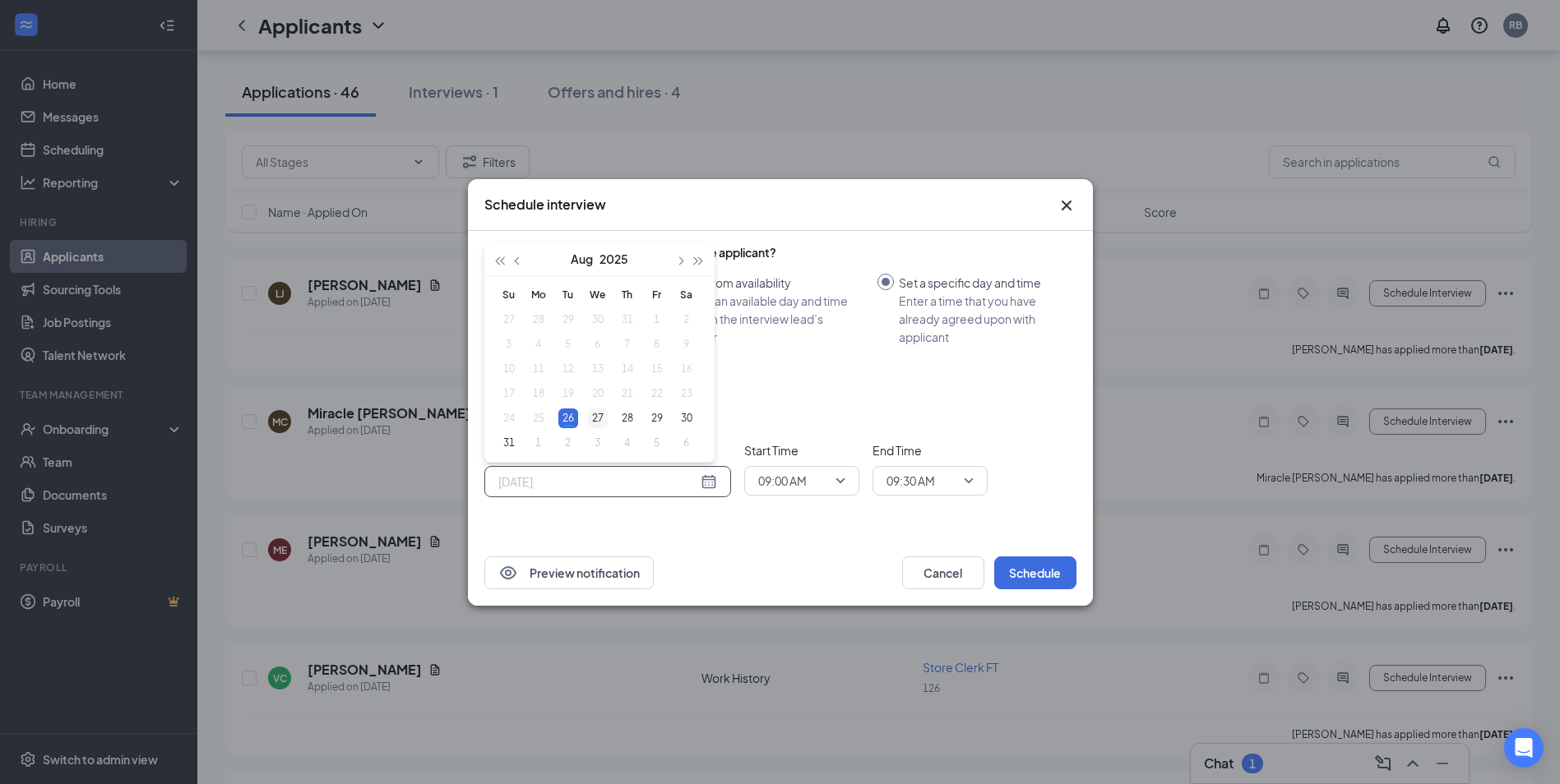
type input "[DATE]"
click at [604, 414] on div "27" at bounding box center [598, 418] width 20 height 20
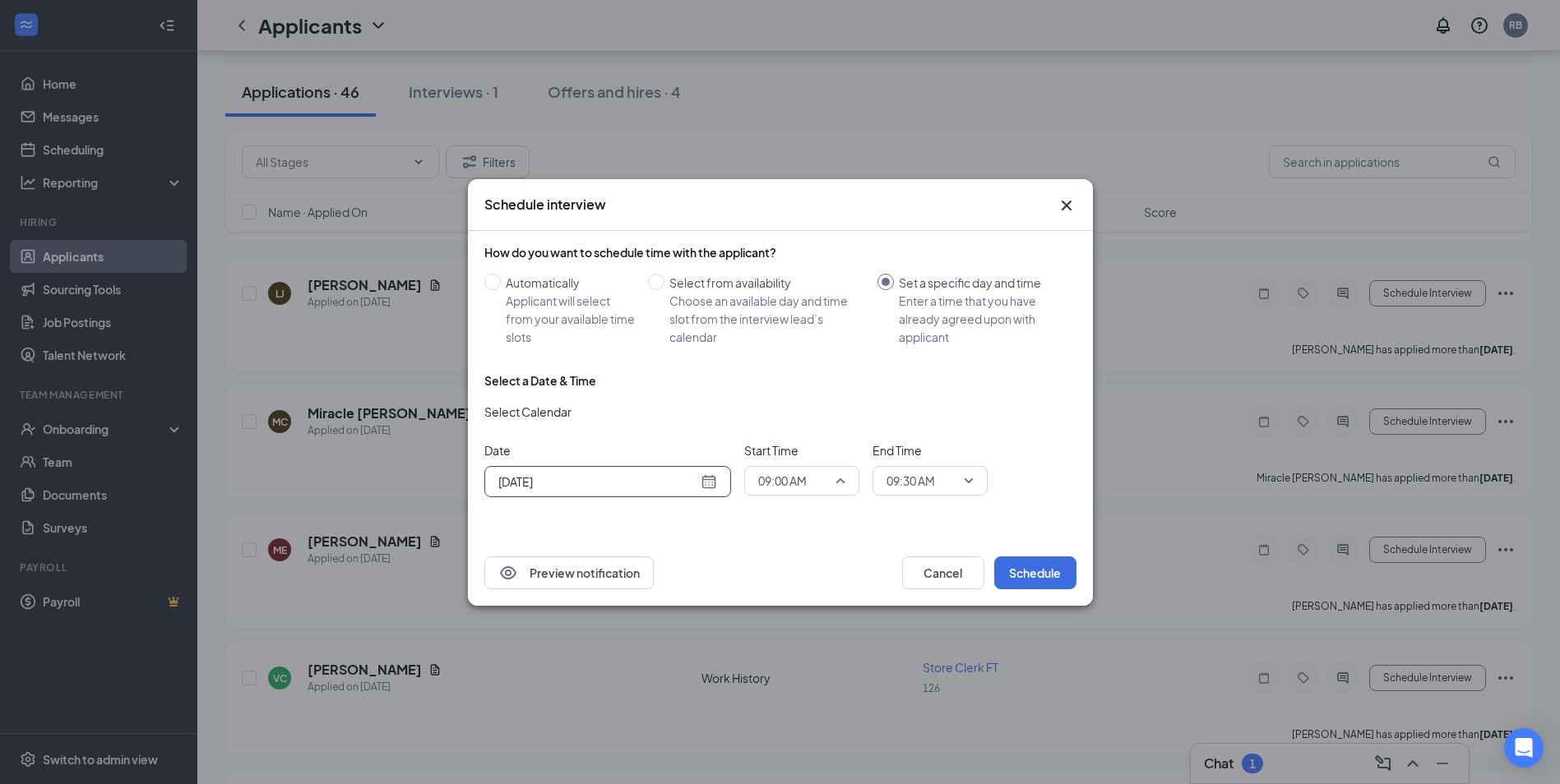
click at [840, 483] on span "09:00 AM" at bounding box center [801, 481] width 87 height 25
click at [796, 270] on span "02:00 PM" at bounding box center [781, 272] width 49 height 18
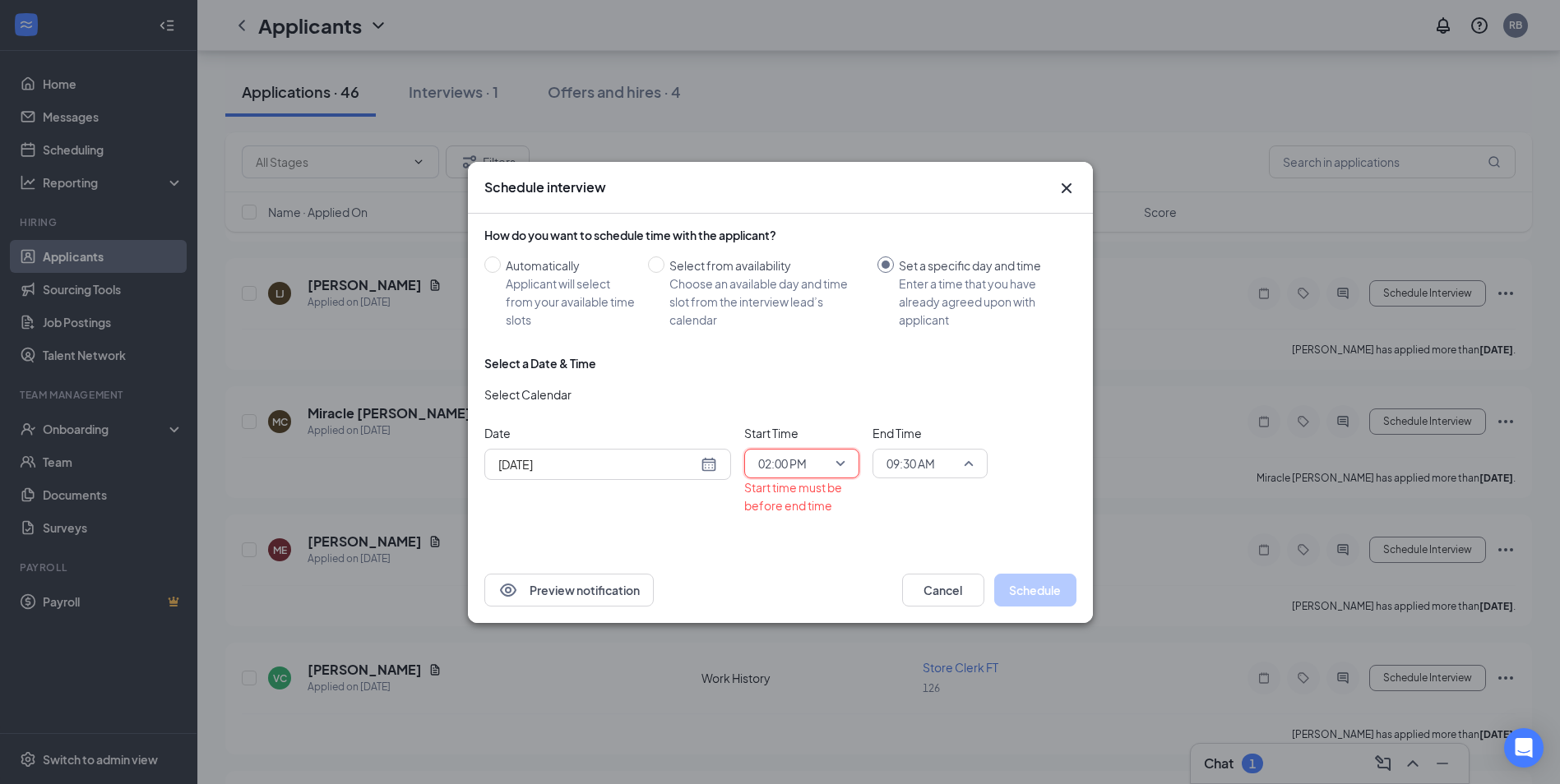
click at [968, 462] on span "09:30 AM" at bounding box center [929, 463] width 87 height 25
click at [932, 325] on span "02:15 PM" at bounding box center [909, 323] width 49 height 18
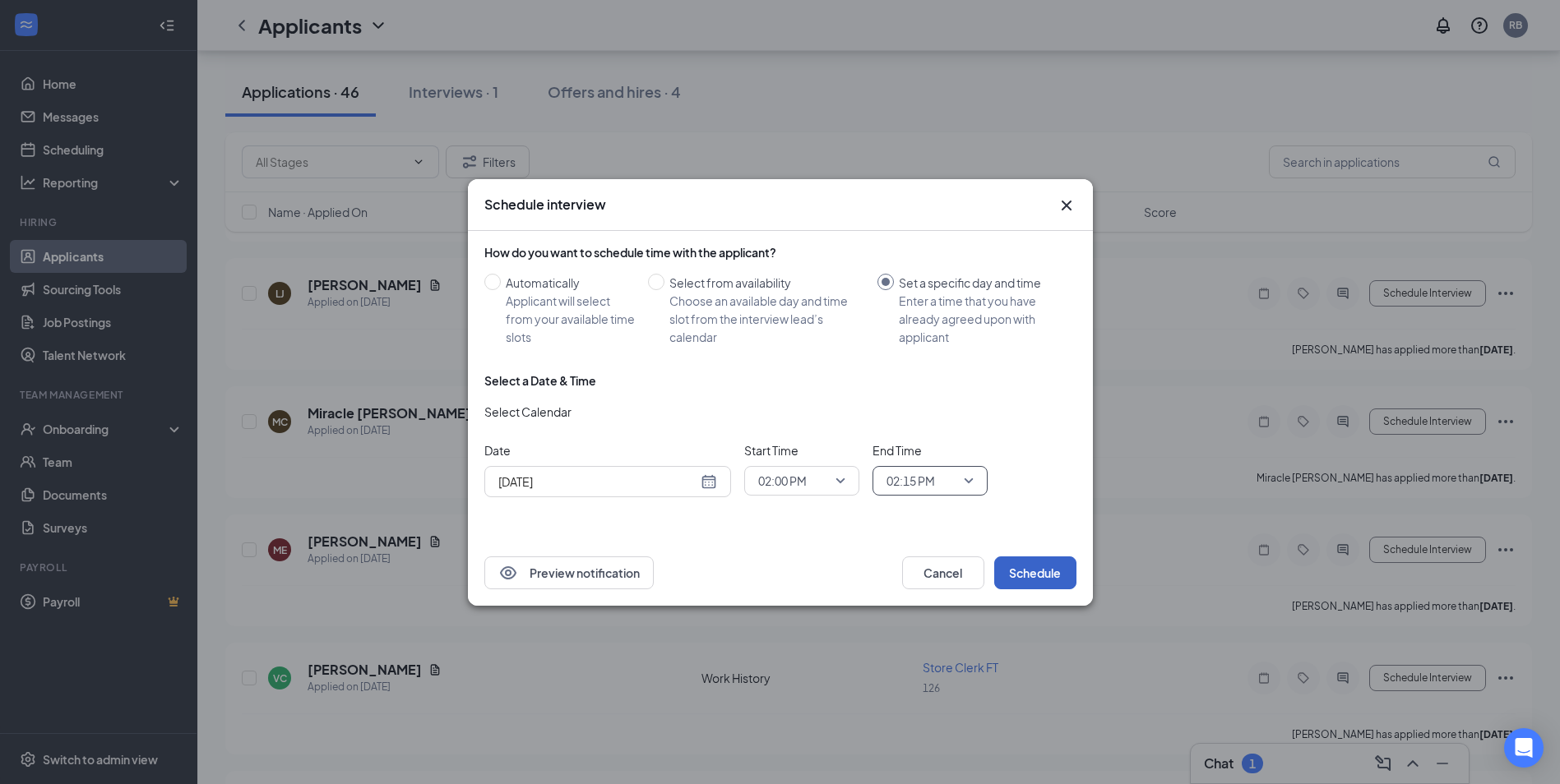
click at [1050, 567] on button "Schedule" at bounding box center [1035, 573] width 82 height 33
